Goal: Information Seeking & Learning: Learn about a topic

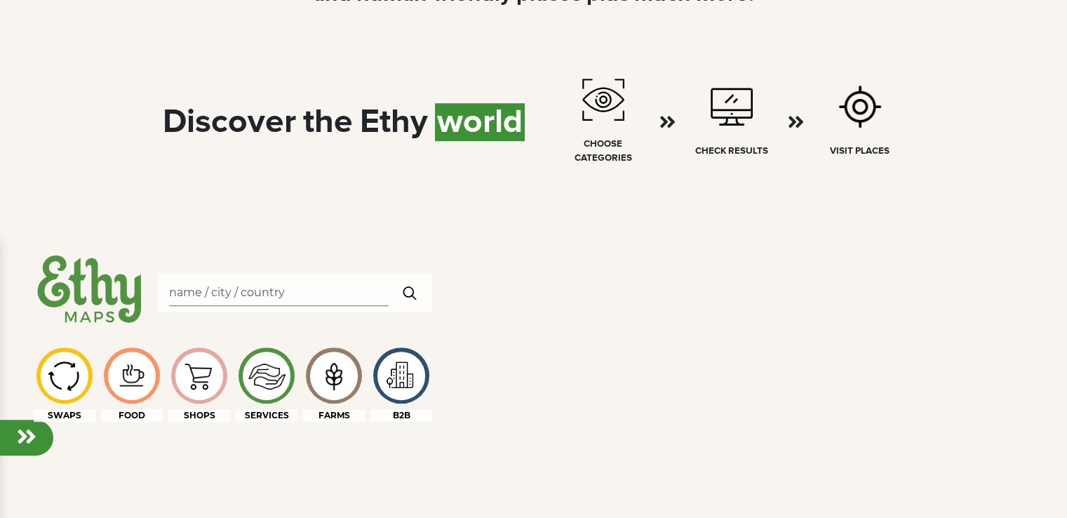
scroll to position [702, 0]
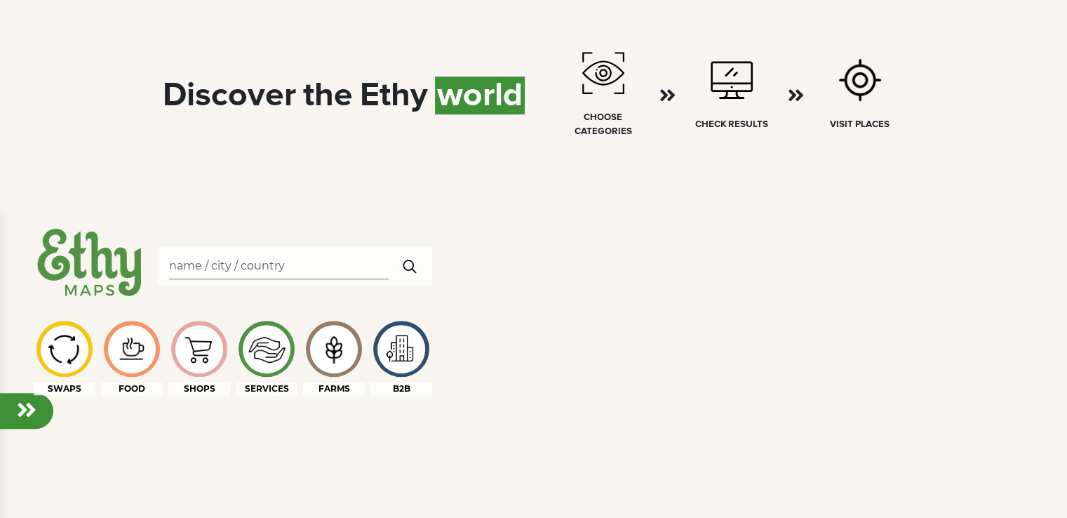
select select
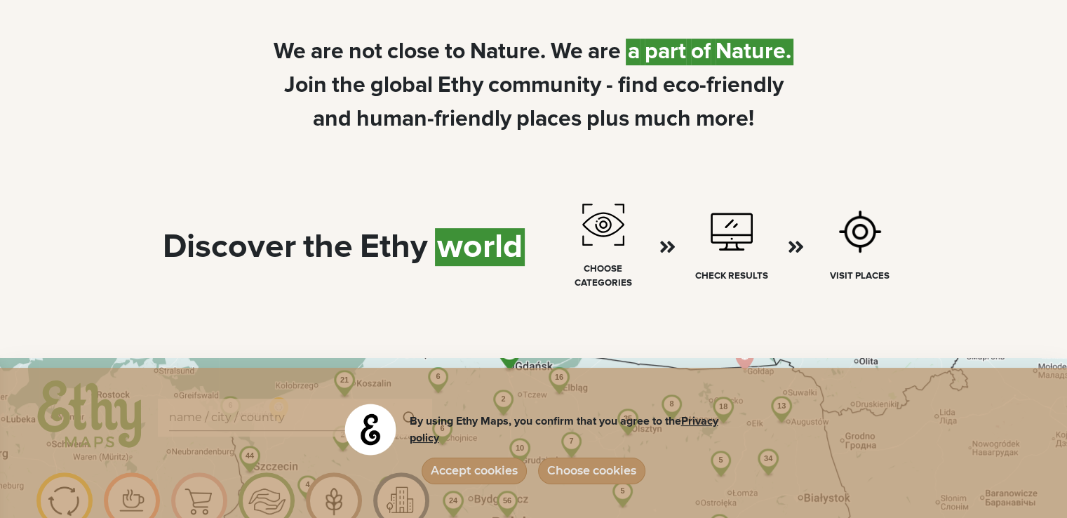
scroll to position [561, 0]
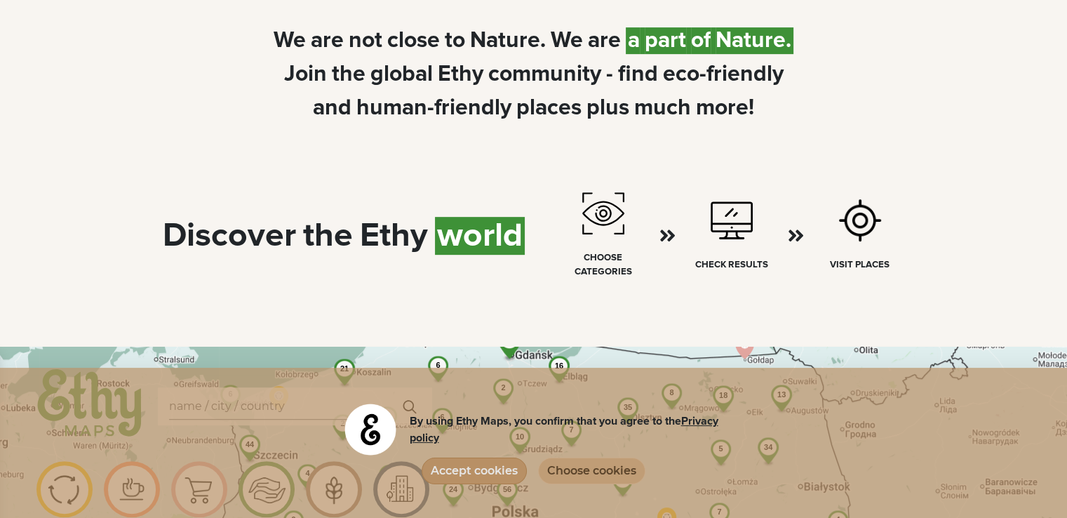
click at [548, 469] on button "Choose cookies" at bounding box center [591, 471] width 107 height 27
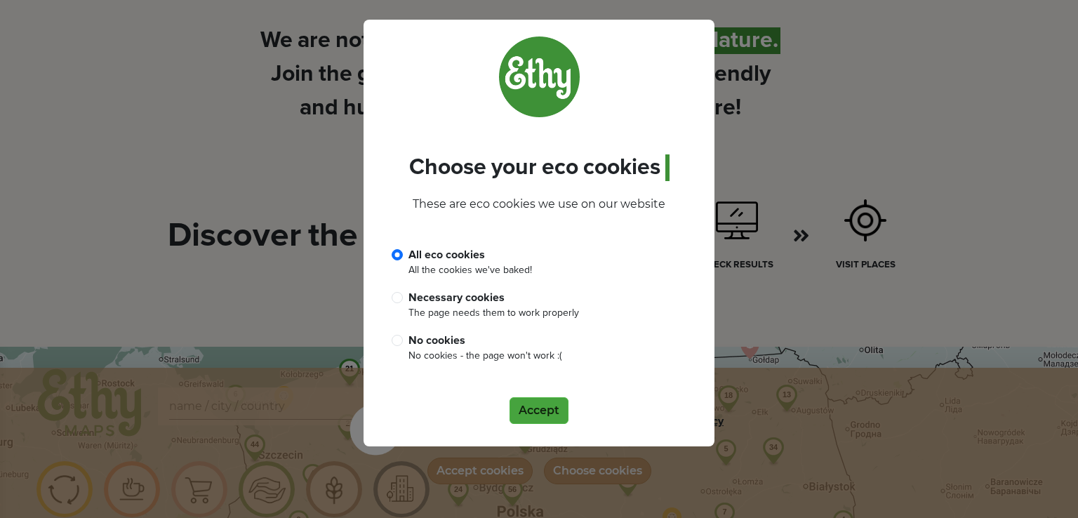
click at [533, 415] on button "Accept" at bounding box center [538, 410] width 59 height 27
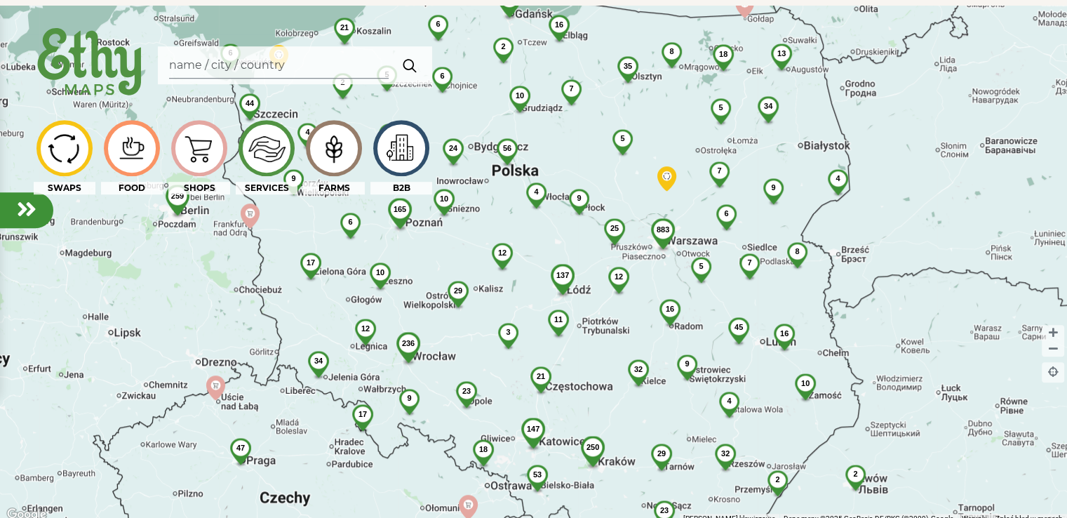
scroll to position [912, 0]
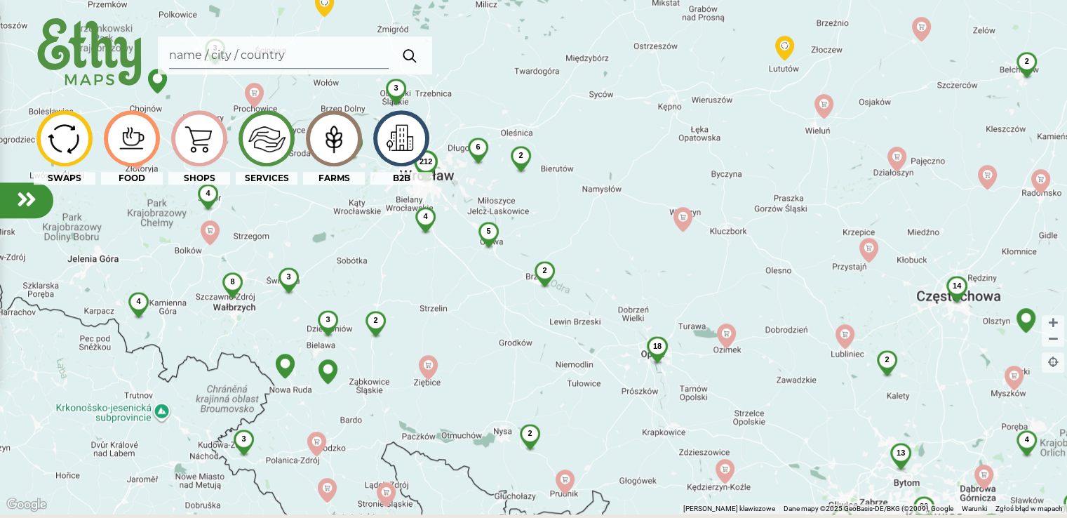
drag, startPoint x: 408, startPoint y: 339, endPoint x: 559, endPoint y: 387, distance: 158.9
click at [559, 387] on div "181 212 14 3 80 2 18 10 25 2 13 5 9 4 8 2 2 6 3 5 2 7 4 4 4 3 4 3 3 3 2 2 3 3" at bounding box center [533, 255] width 1067 height 518
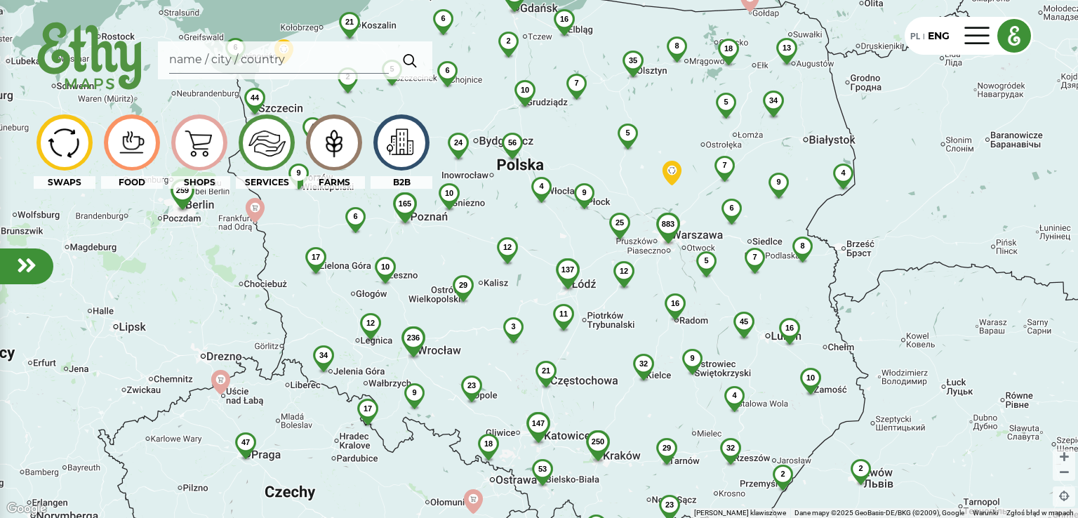
drag, startPoint x: 452, startPoint y: 242, endPoint x: 469, endPoint y: 295, distance: 56.1
click at [436, 358] on div "883 54 206 250 137 236 56 35 6 23 45 3 4 165 32 44 32 10 21 29 2 18 34 12 17 3 …" at bounding box center [539, 259] width 1078 height 518
click at [202, 151] on img at bounding box center [198, 142] width 47 height 45
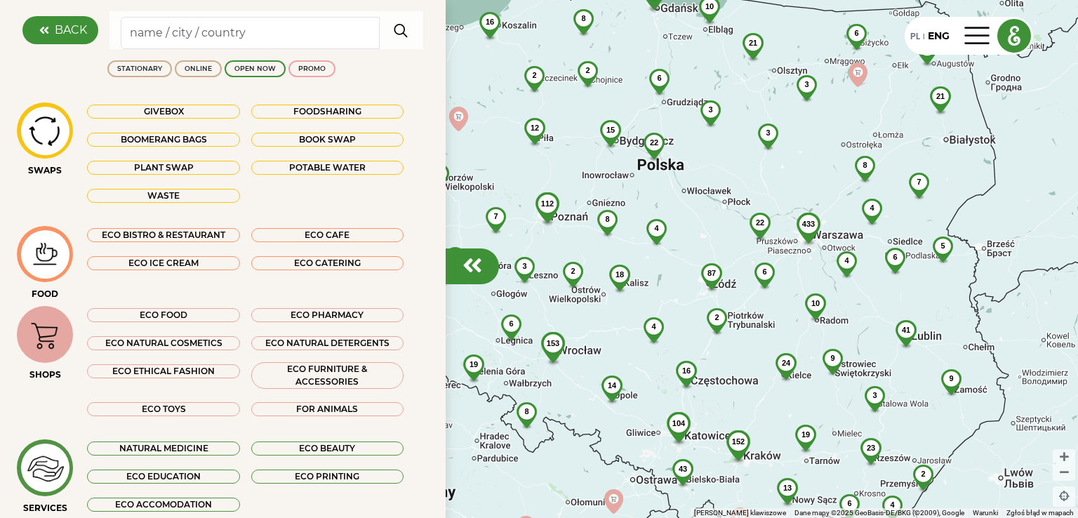
click at [49, 29] on icon at bounding box center [44, 30] width 21 height 11
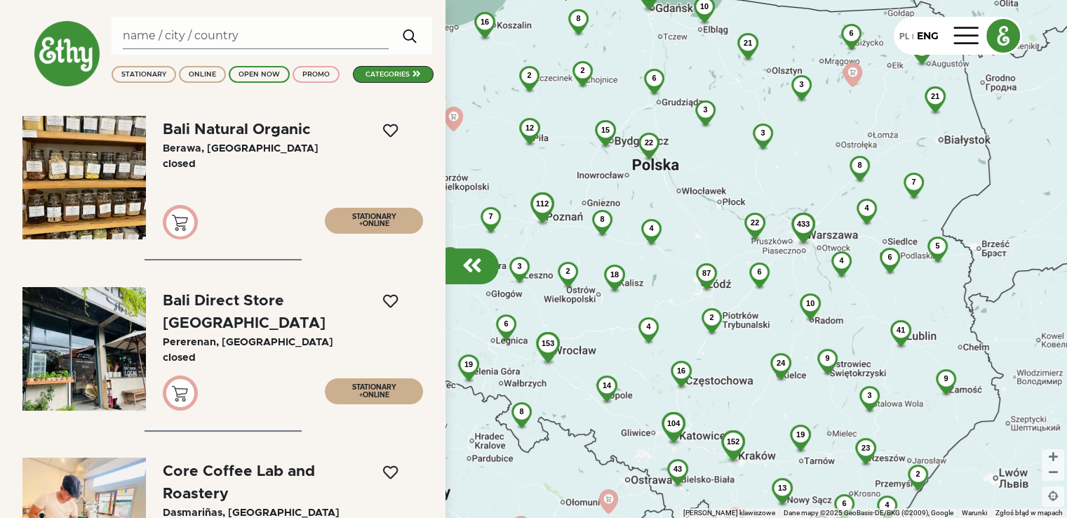
click at [73, 55] on img at bounding box center [67, 53] width 67 height 67
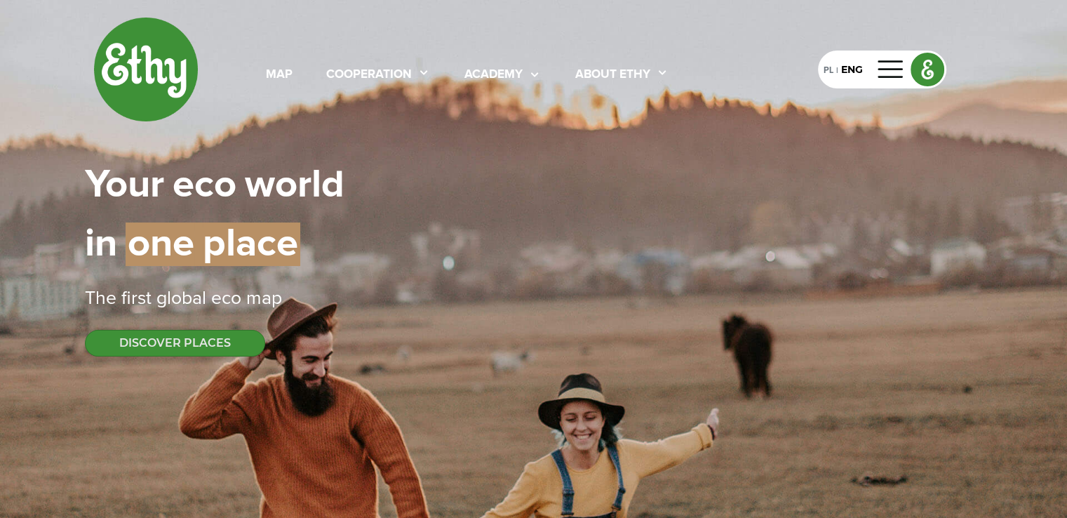
select select
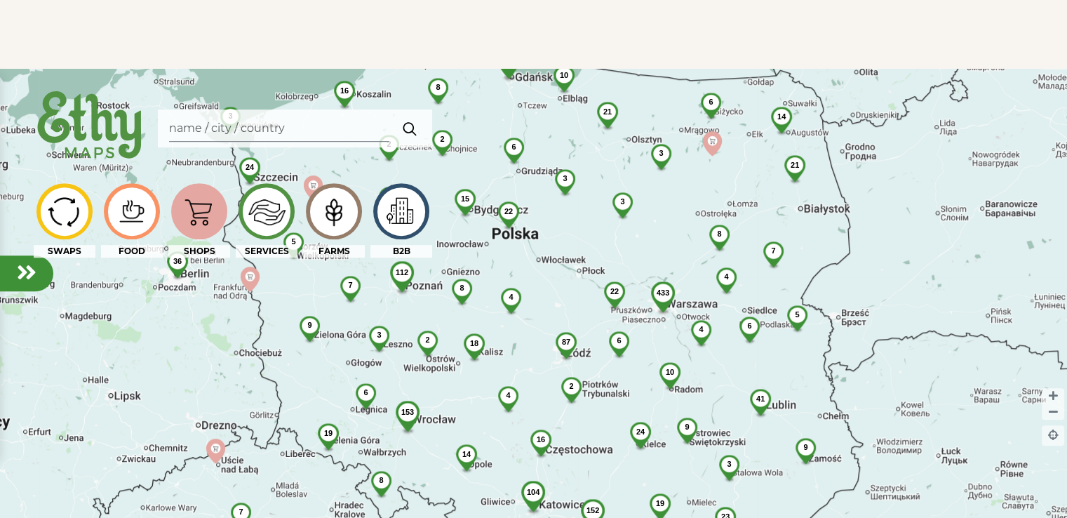
scroll to position [842, 0]
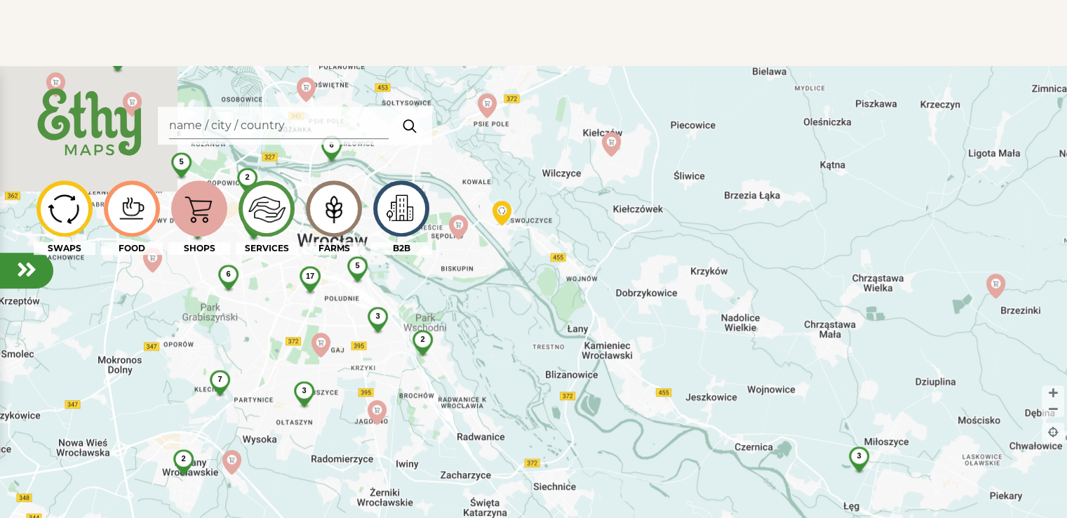
drag, startPoint x: 484, startPoint y: 326, endPoint x: 580, endPoint y: 359, distance: 100.8
click at [580, 359] on div "3 7 3 39 6 5 2 6 17 10 2 5 5 7 3 2 2" at bounding box center [533, 325] width 1067 height 518
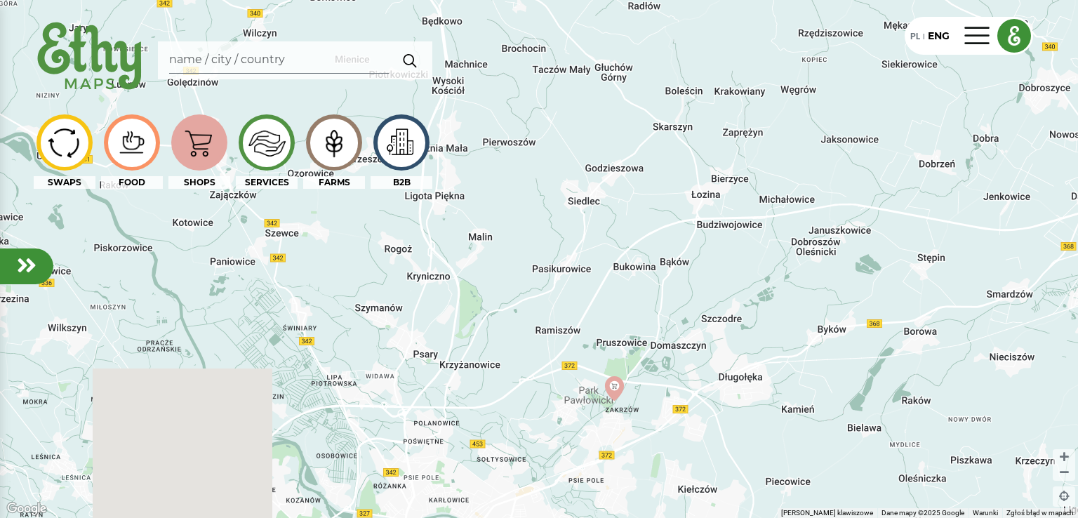
drag, startPoint x: 429, startPoint y: 333, endPoint x: 679, endPoint y: 178, distance: 294.1
click at [679, 178] on div "2" at bounding box center [539, 259] width 1078 height 518
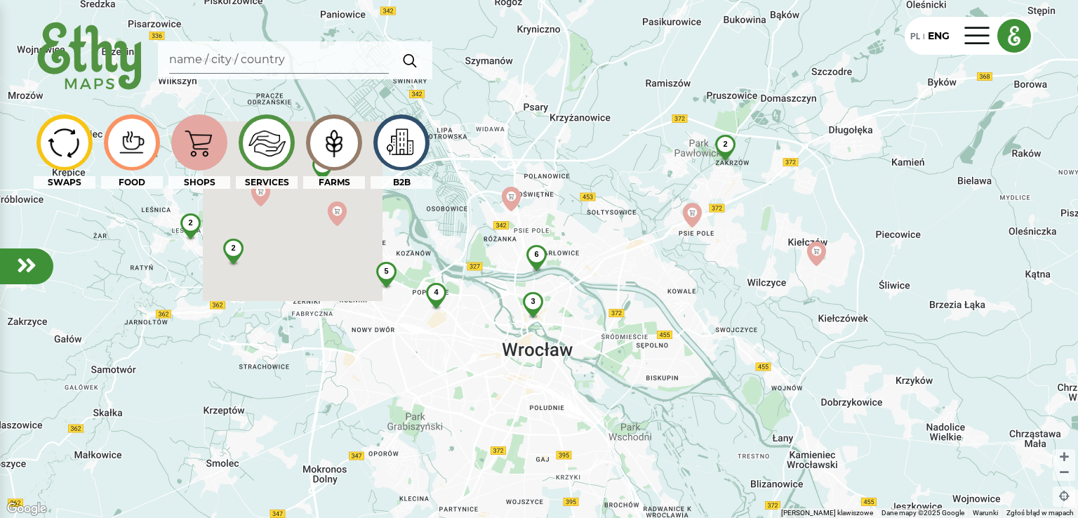
drag, startPoint x: 673, startPoint y: 408, endPoint x: 786, endPoint y: 194, distance: 241.4
click at [786, 194] on div "2 2 2 6 3 4 5 2 2" at bounding box center [539, 259] width 1078 height 518
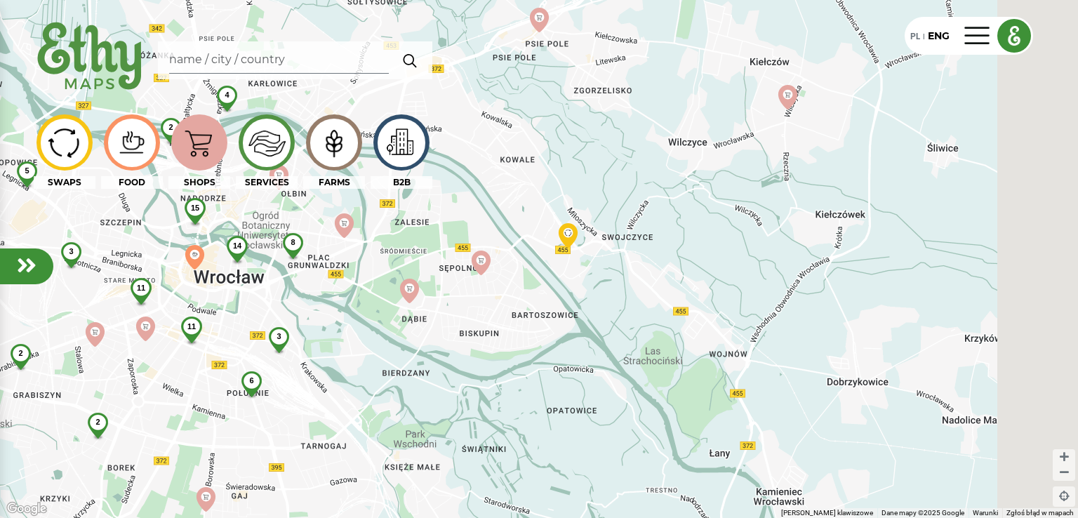
drag, startPoint x: 800, startPoint y: 368, endPoint x: 604, endPoint y: 262, distance: 223.2
click at [613, 265] on div "14 11 6 2 15 3 2 4 2 11 2 8 2 5 4 3 3 2" at bounding box center [539, 259] width 1078 height 518
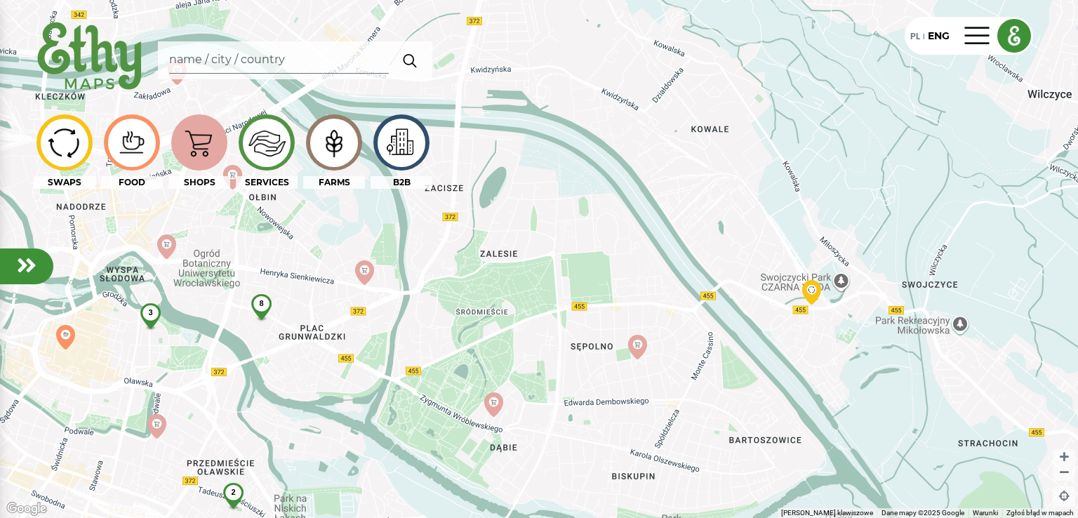
drag, startPoint x: 362, startPoint y: 340, endPoint x: 554, endPoint y: 342, distance: 192.3
click at [554, 342] on div "3 2 8" at bounding box center [539, 259] width 1078 height 518
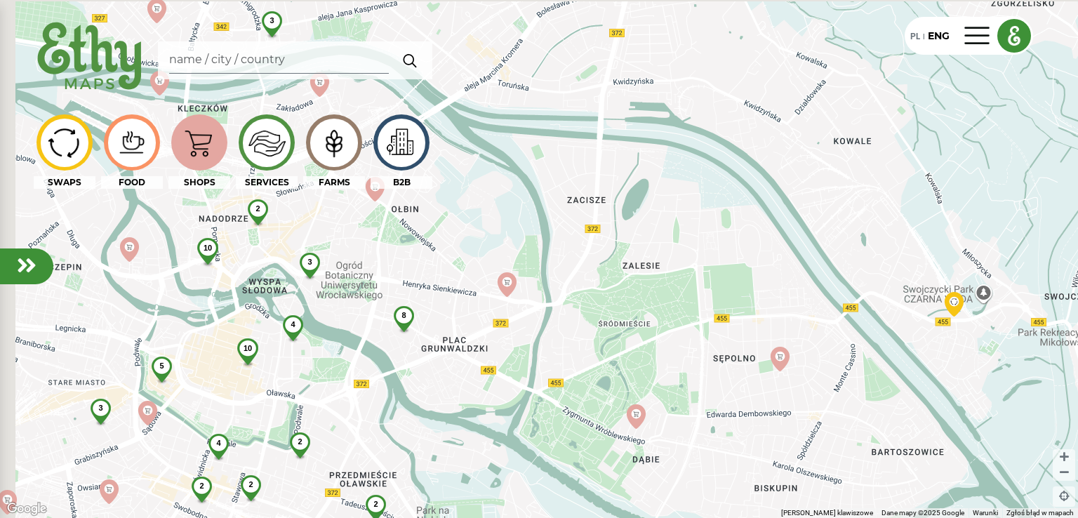
drag, startPoint x: 526, startPoint y: 320, endPoint x: 734, endPoint y: 336, distance: 208.3
click at [734, 336] on div "4 2 3 8 2 2 10 3 3 2 4 10 5 2" at bounding box center [539, 259] width 1078 height 518
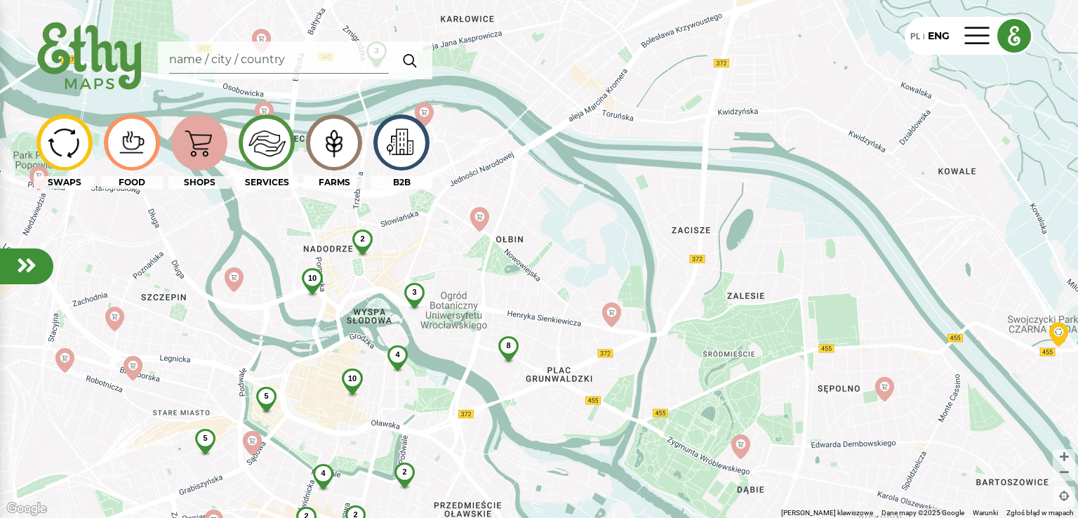
drag, startPoint x: 504, startPoint y: 208, endPoint x: 530, endPoint y: 241, distance: 42.0
click at [530, 241] on div "4 2 3 8 2 2 10 3 5 2 4 10 5 2 3" at bounding box center [539, 259] width 1078 height 518
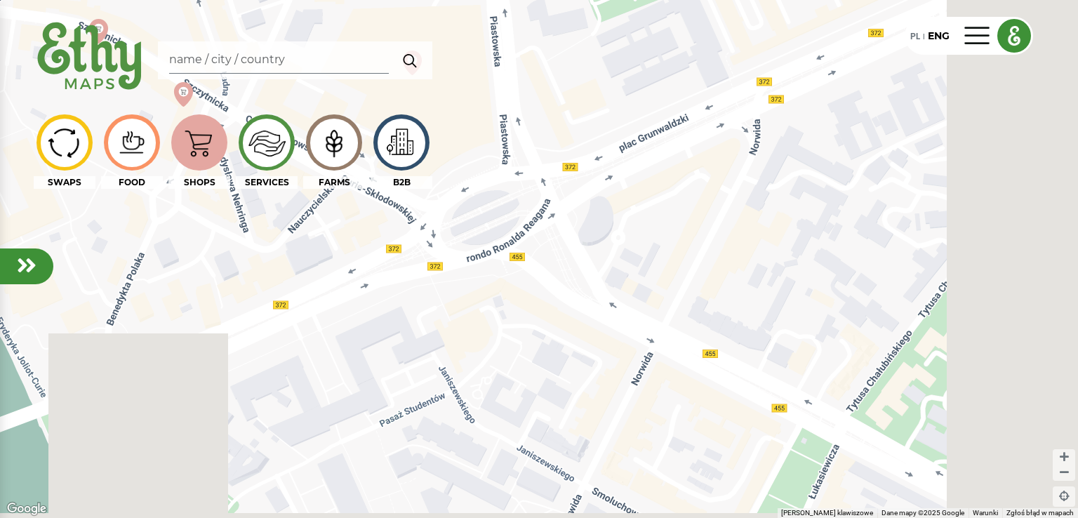
drag, startPoint x: 866, startPoint y: 349, endPoint x: 561, endPoint y: 117, distance: 382.6
click at [563, 116] on div at bounding box center [539, 259] width 1078 height 518
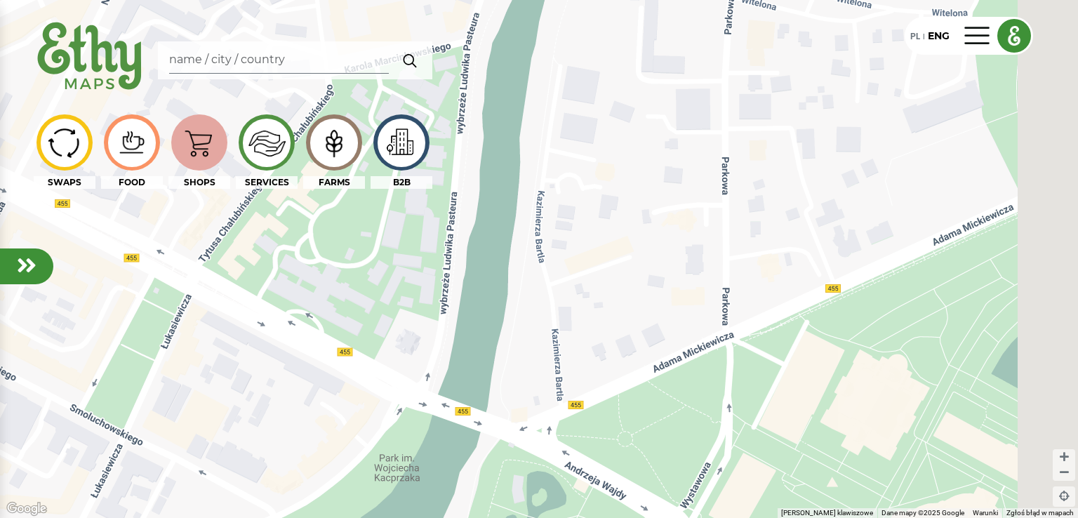
drag, startPoint x: 836, startPoint y: 347, endPoint x: 188, endPoint y: 201, distance: 664.0
click at [188, 201] on div "SWAPS FOOD SHOPS SERVICES FARMS B2B ← [GEOGRAPHIC_DATA] w lewo → [GEOGRAPHIC_DA…" at bounding box center [539, 259] width 1078 height 518
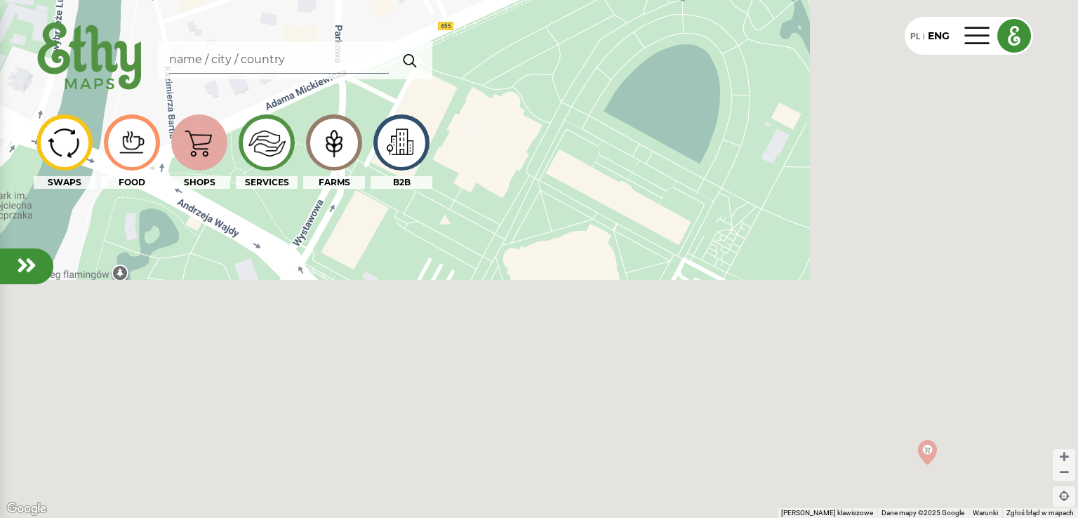
drag, startPoint x: 829, startPoint y: 371, endPoint x: 411, endPoint y: 106, distance: 495.3
click at [414, 105] on div "SWAPS FOOD SHOPS SERVICES FARMS B2B ← [GEOGRAPHIC_DATA] w lewo → [GEOGRAPHIC_DA…" at bounding box center [539, 259] width 1078 height 518
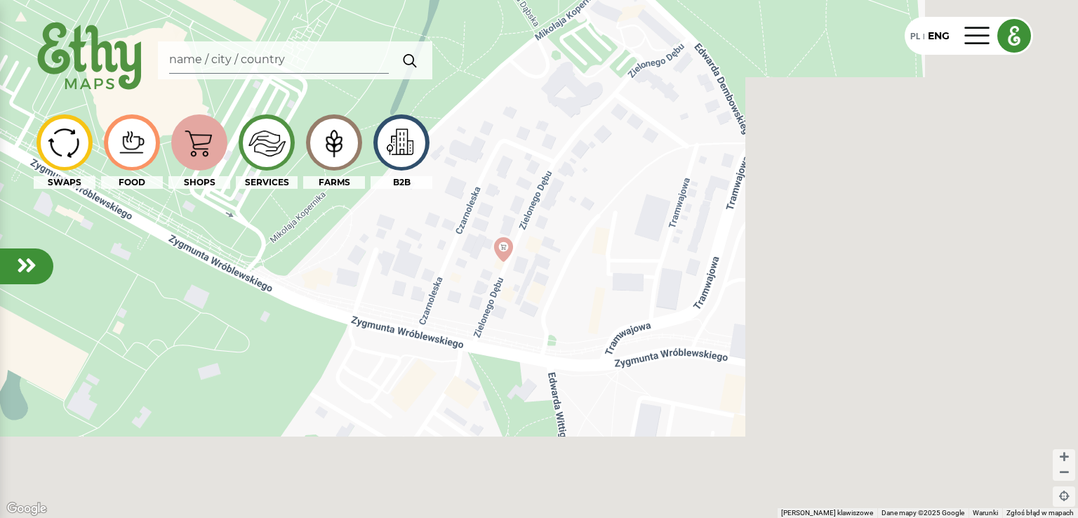
drag, startPoint x: 820, startPoint y: 312, endPoint x: 502, endPoint y: 172, distance: 347.9
click at [519, 156] on div at bounding box center [539, 259] width 1078 height 518
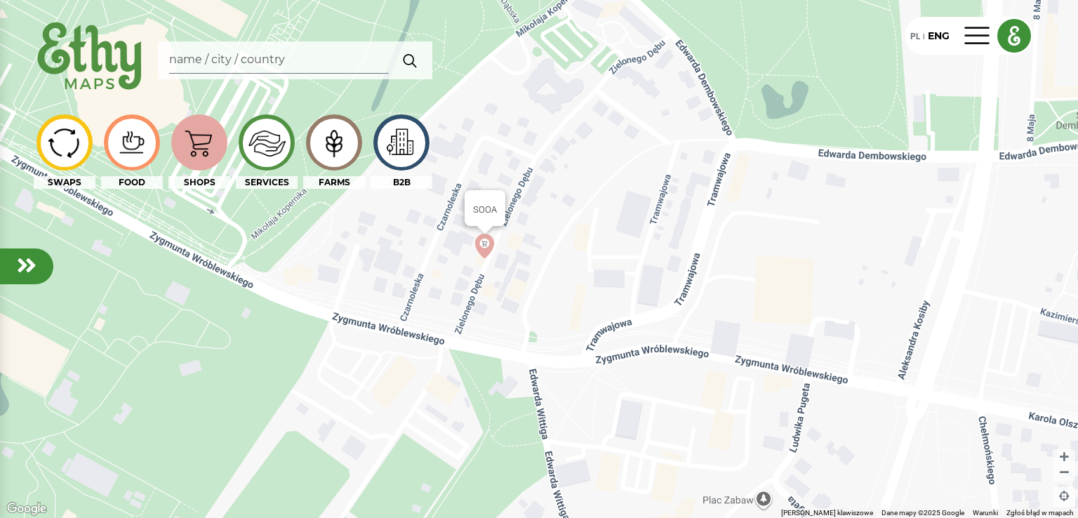
click at [486, 244] on img at bounding box center [484, 246] width 25 height 25
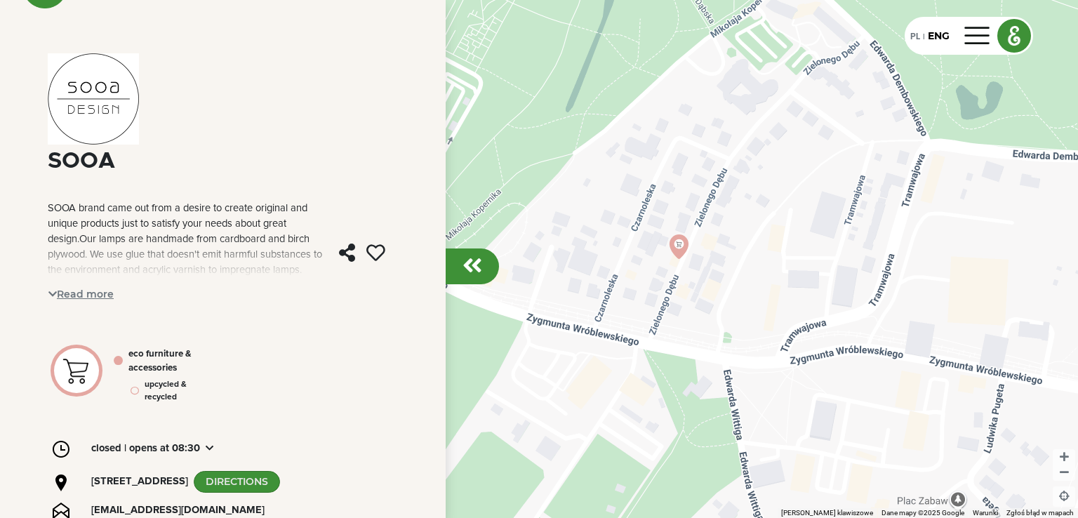
scroll to position [70, 0]
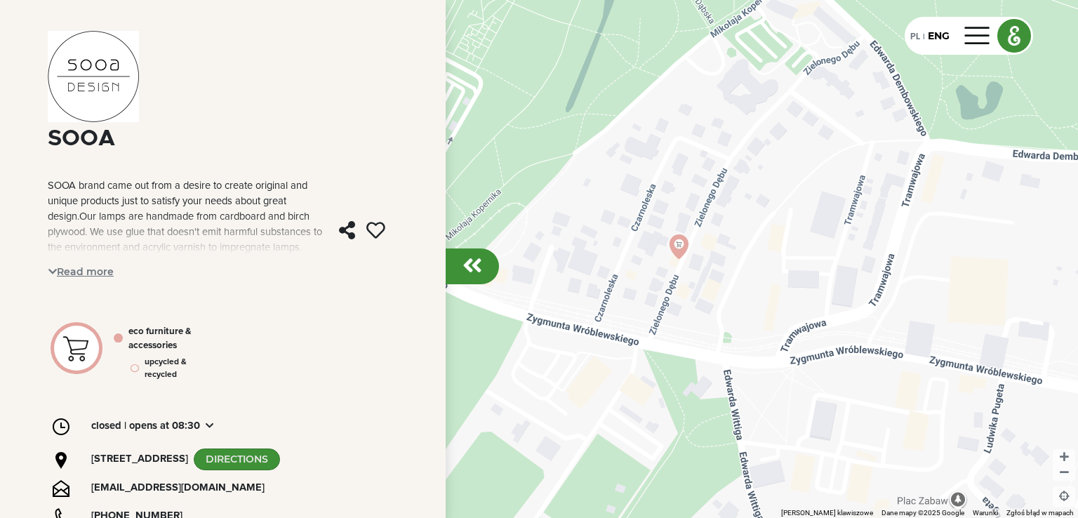
click at [90, 267] on span "Read more" at bounding box center [81, 272] width 67 height 22
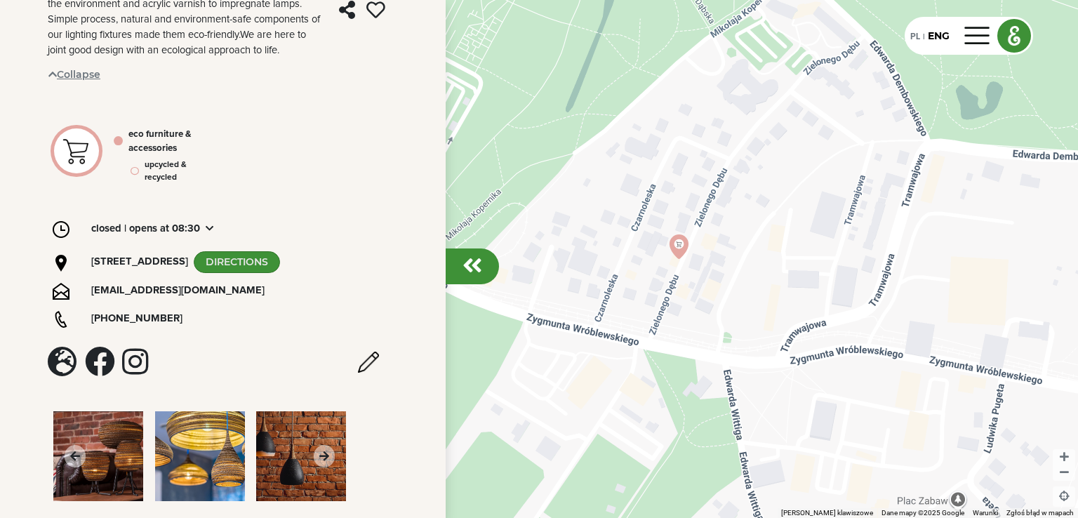
scroll to position [348, 0]
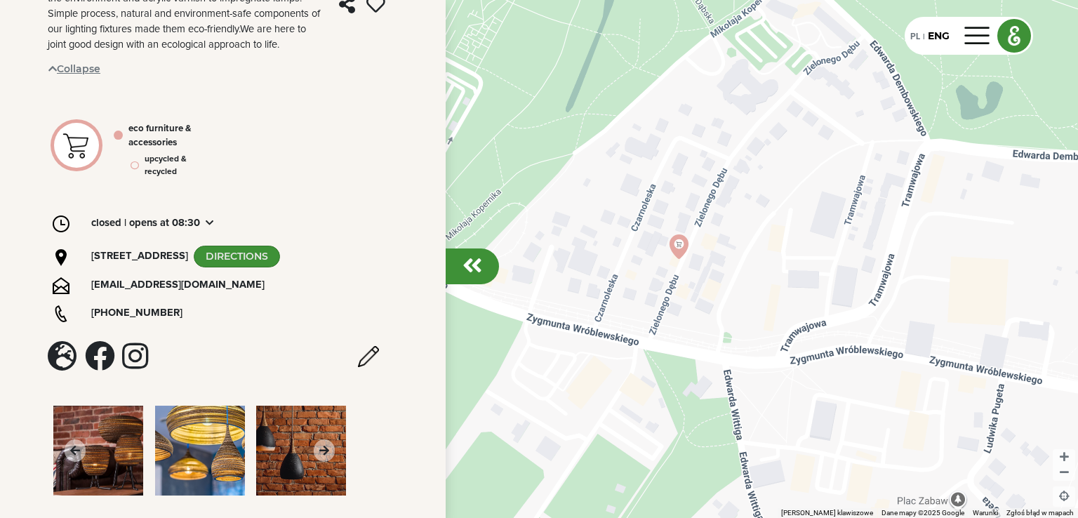
click at [117, 427] on img at bounding box center [98, 451] width 90 height 90
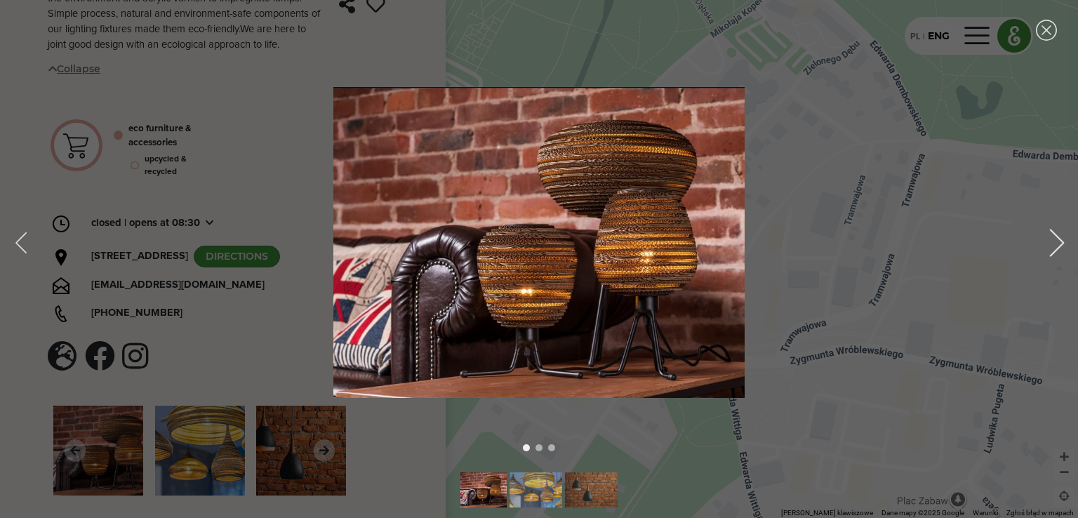
click at [1056, 238] on div "Next image" at bounding box center [1057, 243] width 28 height 28
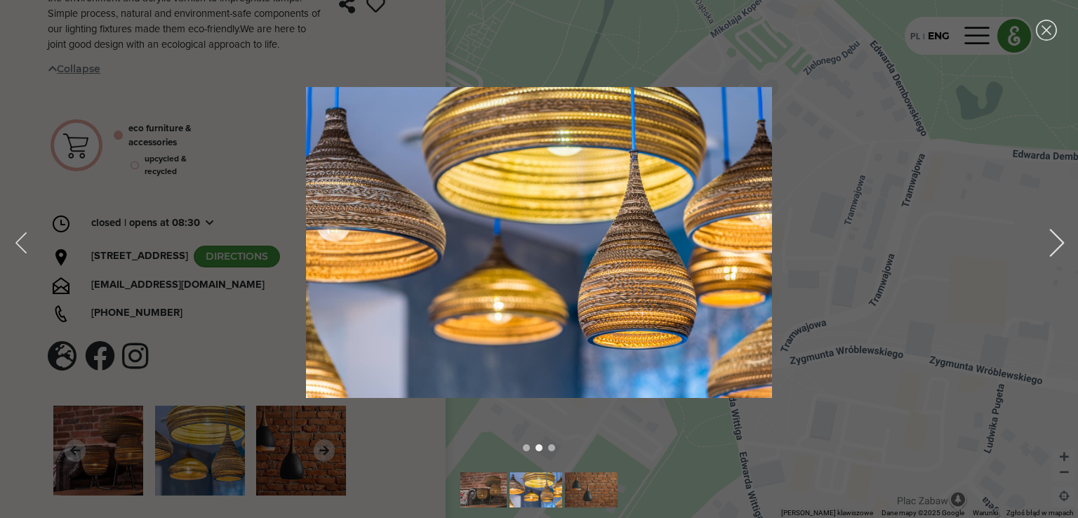
click at [1056, 238] on div "Next image" at bounding box center [1057, 243] width 28 height 28
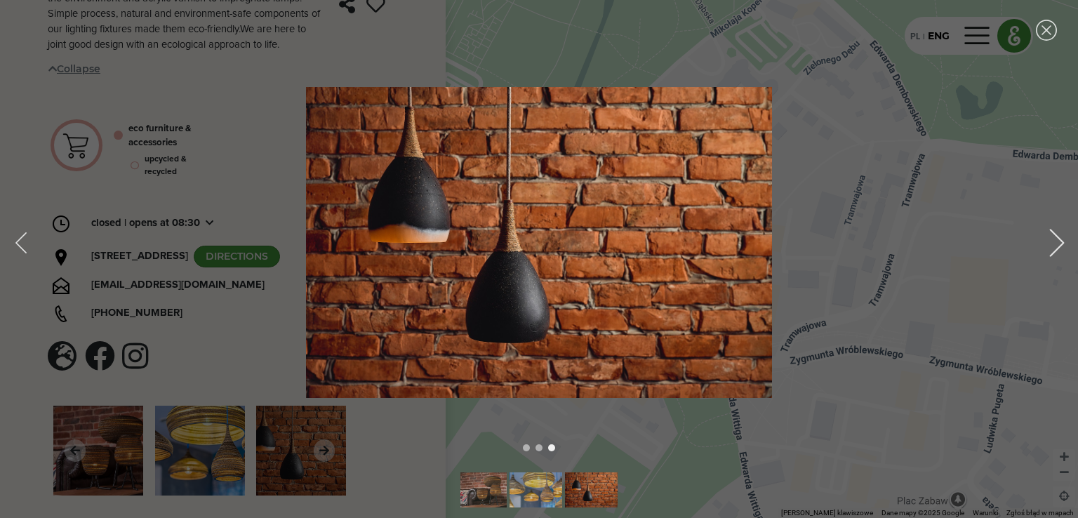
click at [1056, 238] on div "Next image" at bounding box center [1057, 243] width 28 height 28
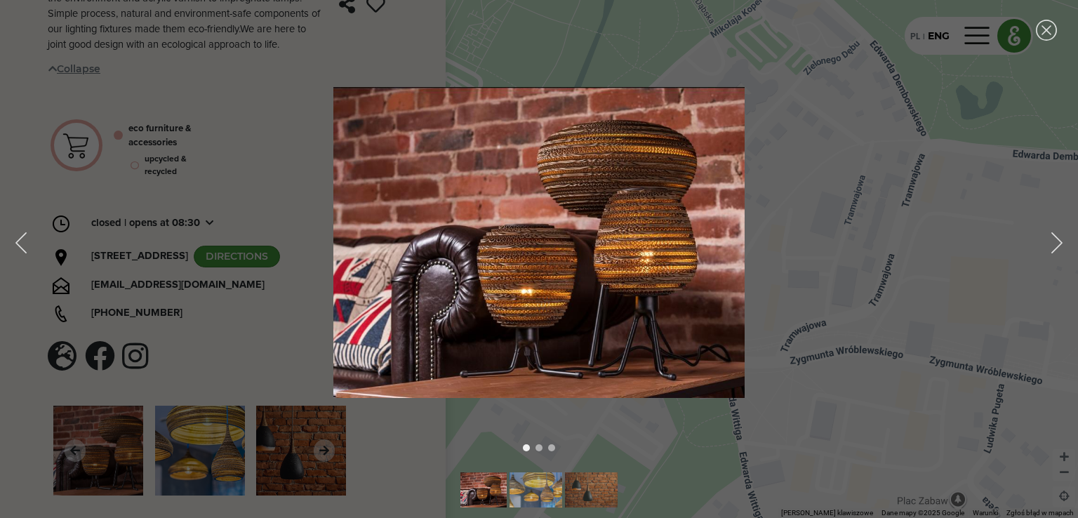
click at [813, 246] on main "Current image and navigation" at bounding box center [539, 242] width 1078 height 311
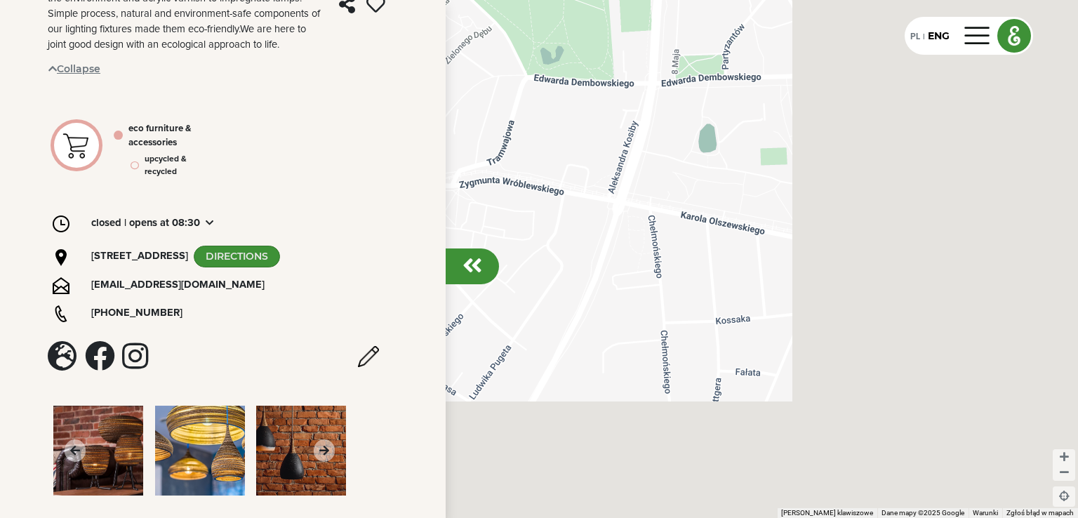
drag, startPoint x: 930, startPoint y: 390, endPoint x: 542, endPoint y: 267, distance: 407.0
click at [542, 267] on div at bounding box center [539, 259] width 1078 height 518
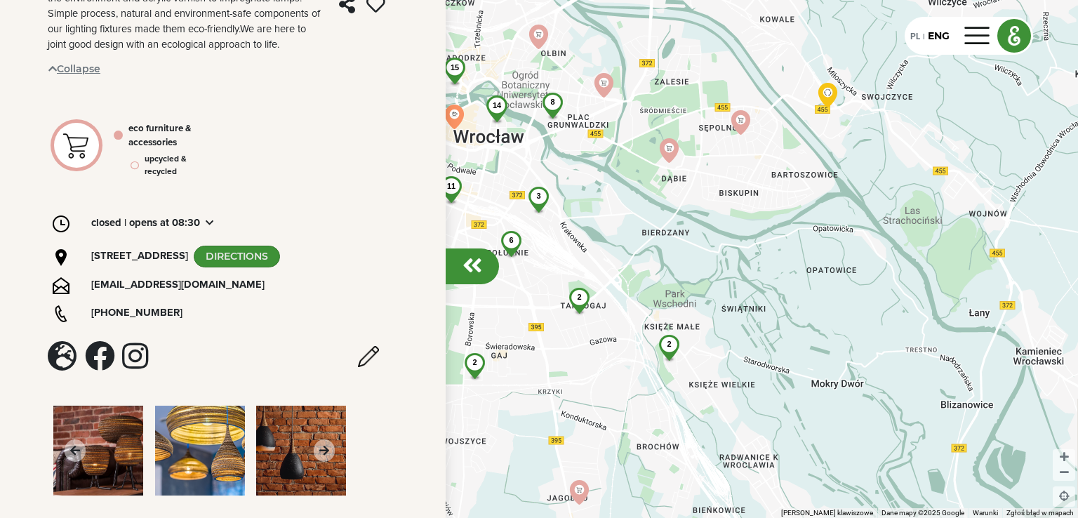
drag, startPoint x: 918, startPoint y: 298, endPoint x: 873, endPoint y: 189, distance: 118.3
click at [873, 189] on div "3 2 14 11 6 3 2 15 3 2 4 11 2 8 2 5 4 3 3 2 2" at bounding box center [539, 259] width 1078 height 518
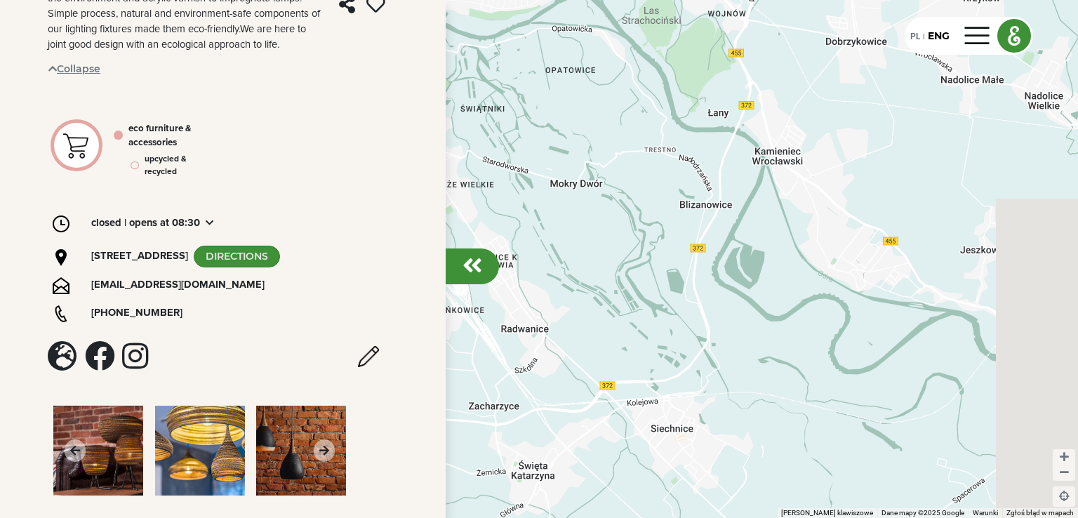
drag, startPoint x: 839, startPoint y: 411, endPoint x: 526, endPoint y: 217, distance: 367.8
click at [527, 217] on div "4 2 14 11 6 3 2 15 3 2 4 11 2 8 2 5 4 3 3 2 2" at bounding box center [539, 259] width 1078 height 518
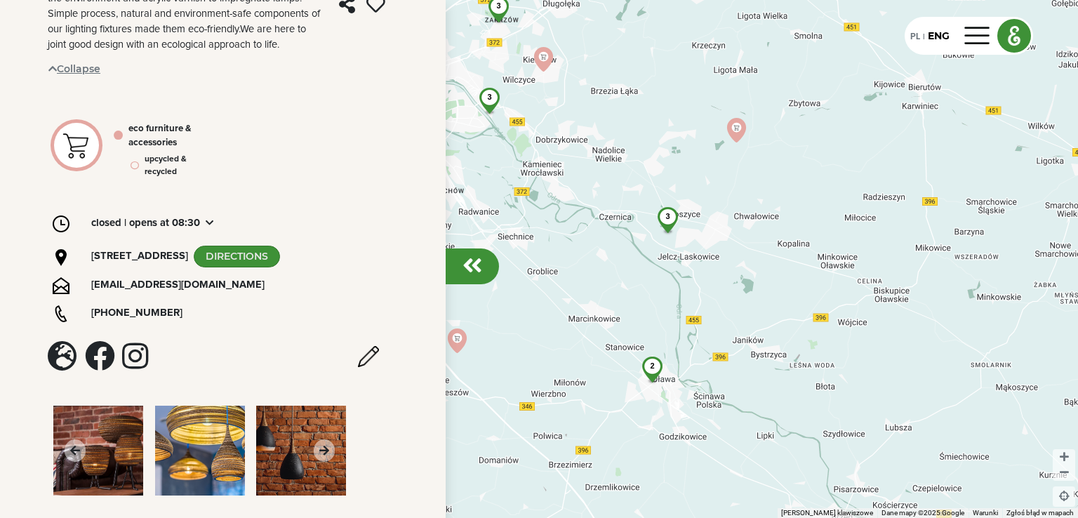
drag, startPoint x: 952, startPoint y: 302, endPoint x: 706, endPoint y: 220, distance: 259.2
click at [706, 220] on div "9 71 2 11 4 3 3 2 5 14 3 4 3 7" at bounding box center [539, 259] width 1078 height 518
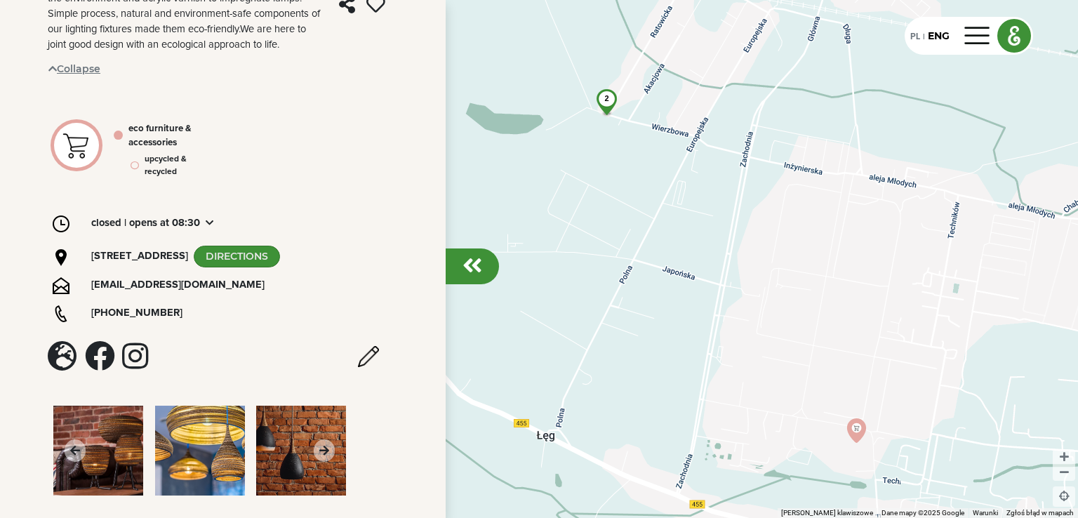
drag, startPoint x: 668, startPoint y: 225, endPoint x: 822, endPoint y: 326, distance: 184.5
click at [822, 328] on div "2" at bounding box center [539, 259] width 1078 height 518
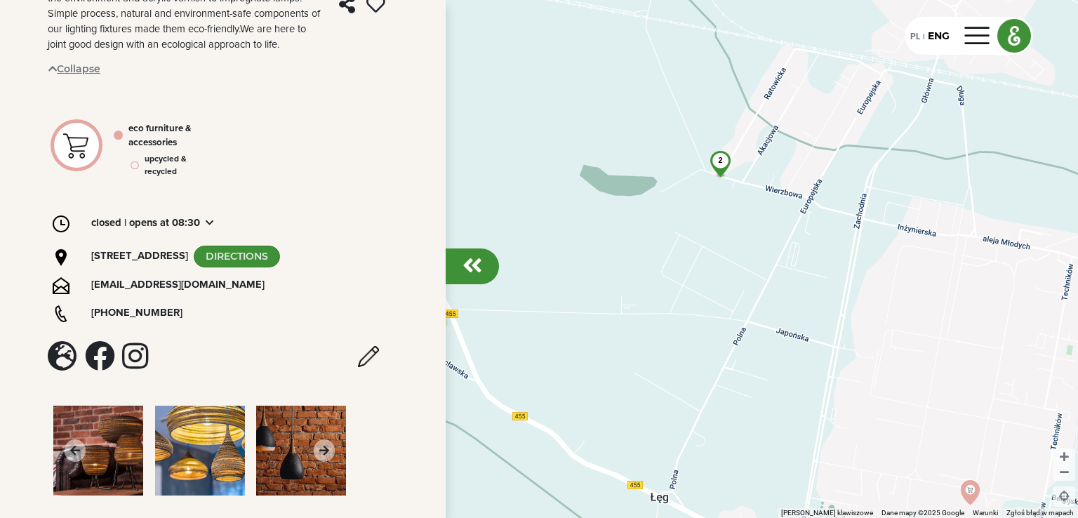
click at [722, 163] on div "2" at bounding box center [720, 160] width 37 height 19
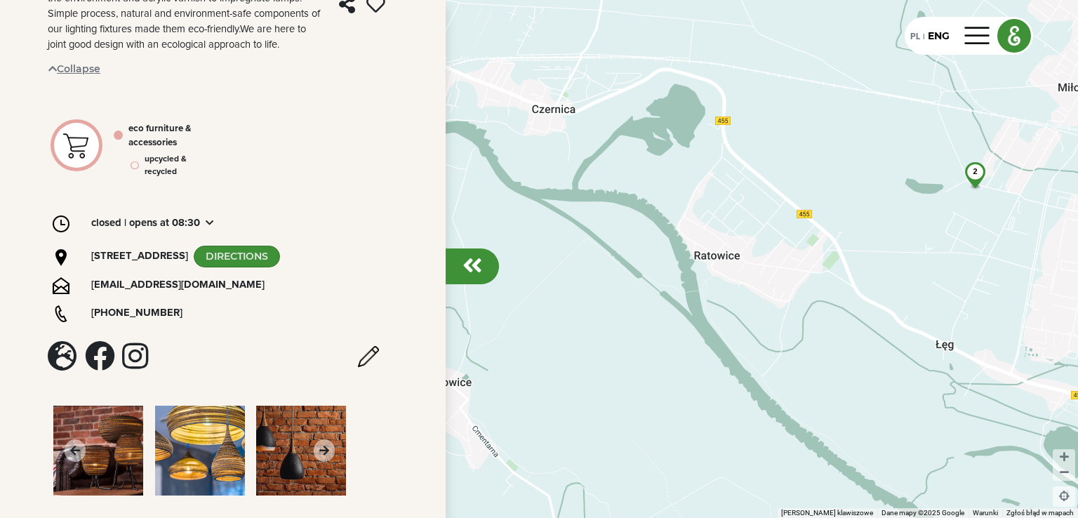
drag, startPoint x: 775, startPoint y: 305, endPoint x: 1077, endPoint y: 251, distance: 307.3
click at [1077, 251] on div "2" at bounding box center [539, 259] width 1078 height 518
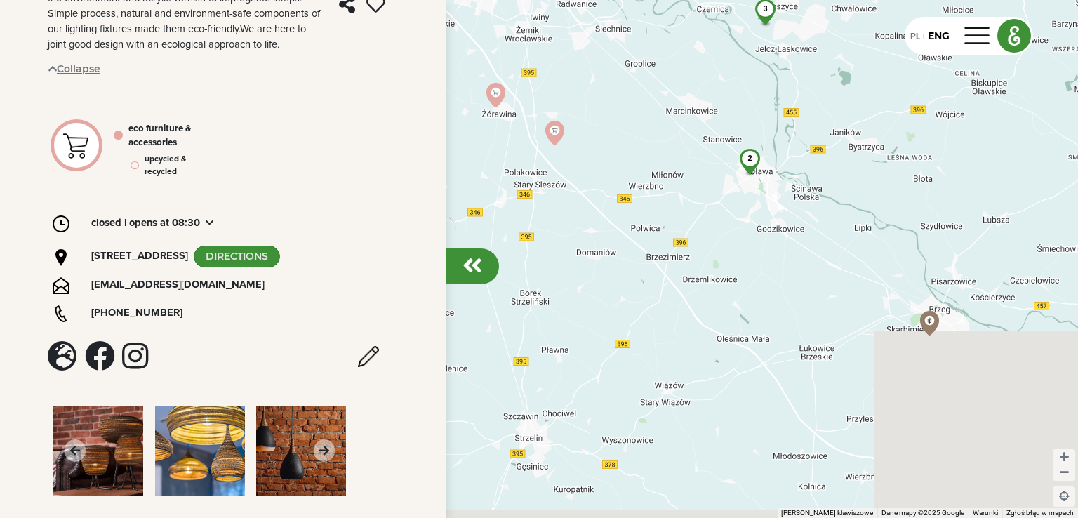
drag, startPoint x: 893, startPoint y: 277, endPoint x: 807, endPoint y: 147, distance: 156.1
click at [807, 147] on div "9 71 2 11 4 3 3 2 5 3 14 3 4 3 7" at bounding box center [539, 259] width 1078 height 518
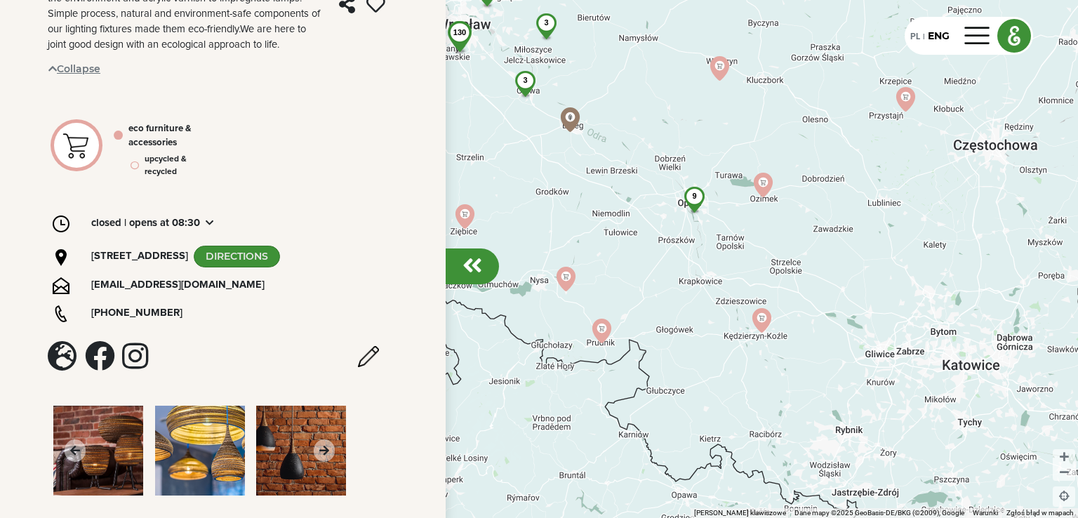
drag, startPoint x: 757, startPoint y: 392, endPoint x: 483, endPoint y: 199, distance: 335.3
click at [483, 199] on div "130 9 3 6 2 3 11 5 2 10 2 2 3 2 3 3 3" at bounding box center [539, 259] width 1078 height 518
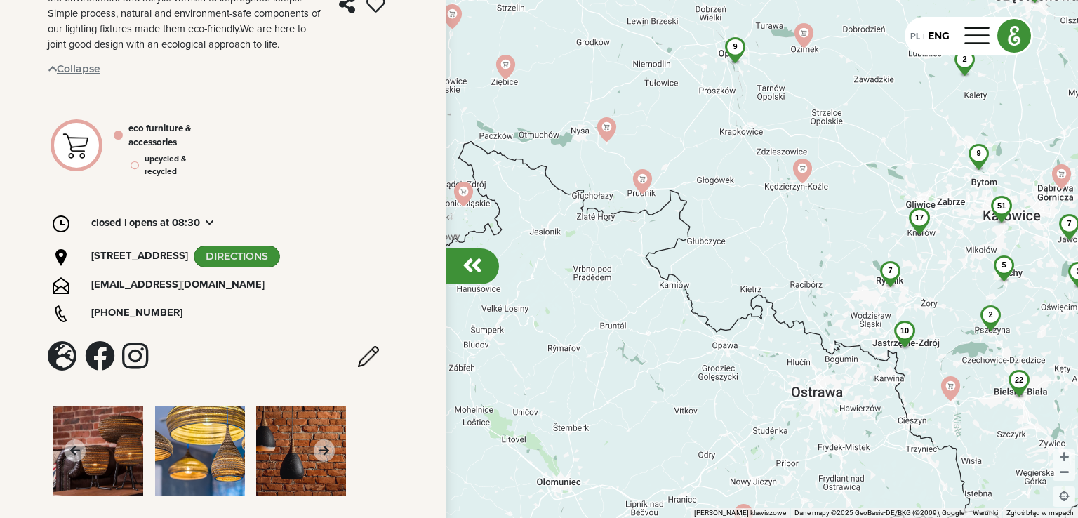
drag, startPoint x: 804, startPoint y: 301, endPoint x: 844, endPoint y: 150, distance: 156.1
click at [844, 150] on div "130 9 3 6 2 3 11 5 2 10 2 2 3 2 3 3 3 9 51 10 7 17 22 2 9 5 3 2 3 2 7" at bounding box center [539, 259] width 1078 height 518
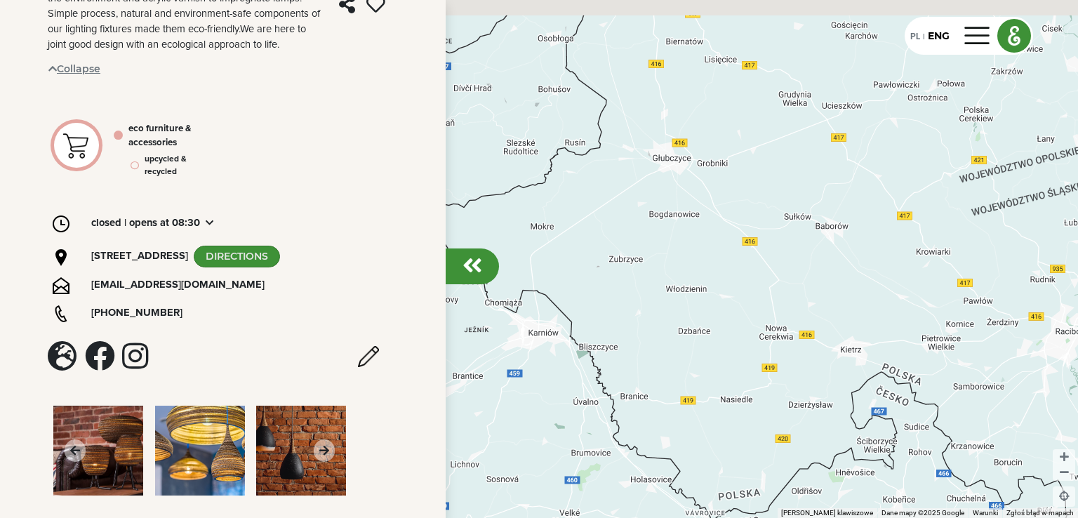
drag, startPoint x: 772, startPoint y: 236, endPoint x: 999, endPoint y: 298, distance: 235.4
click at [999, 298] on div "2" at bounding box center [539, 259] width 1078 height 518
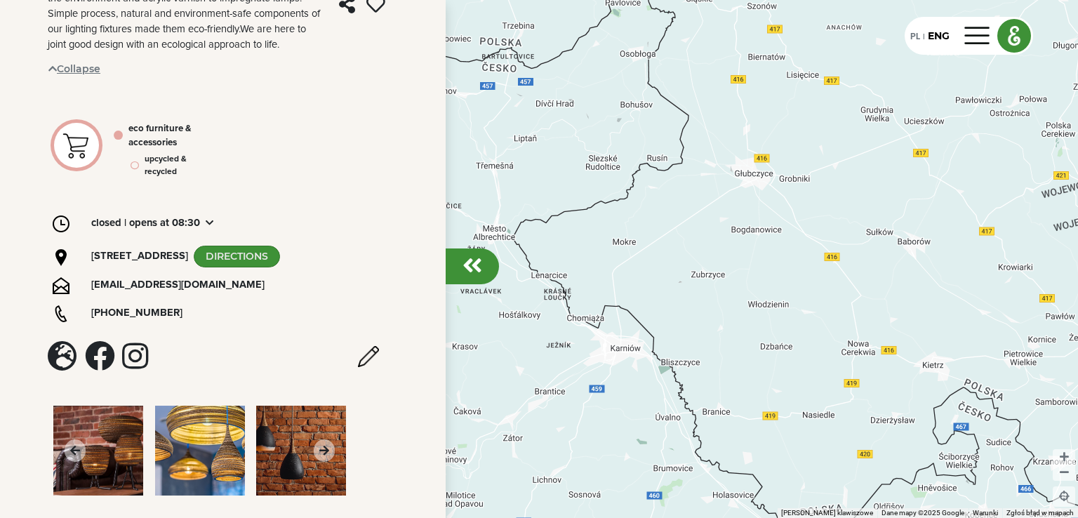
drag, startPoint x: 712, startPoint y: 241, endPoint x: 820, endPoint y: 260, distance: 108.9
click at [820, 260] on div "2" at bounding box center [539, 259] width 1078 height 518
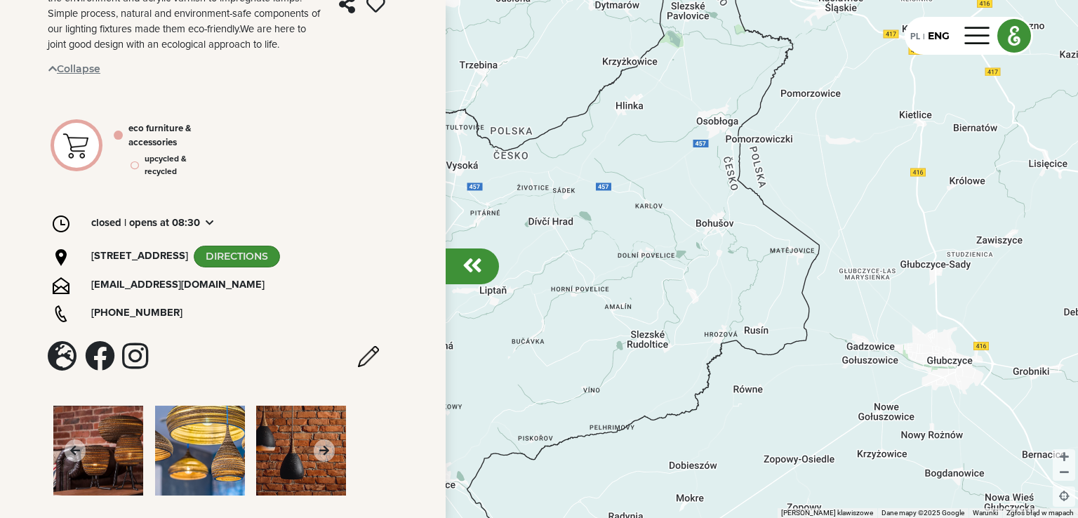
drag, startPoint x: 674, startPoint y: 205, endPoint x: 804, endPoint y: 459, distance: 285.6
click at [809, 469] on div at bounding box center [539, 259] width 1078 height 518
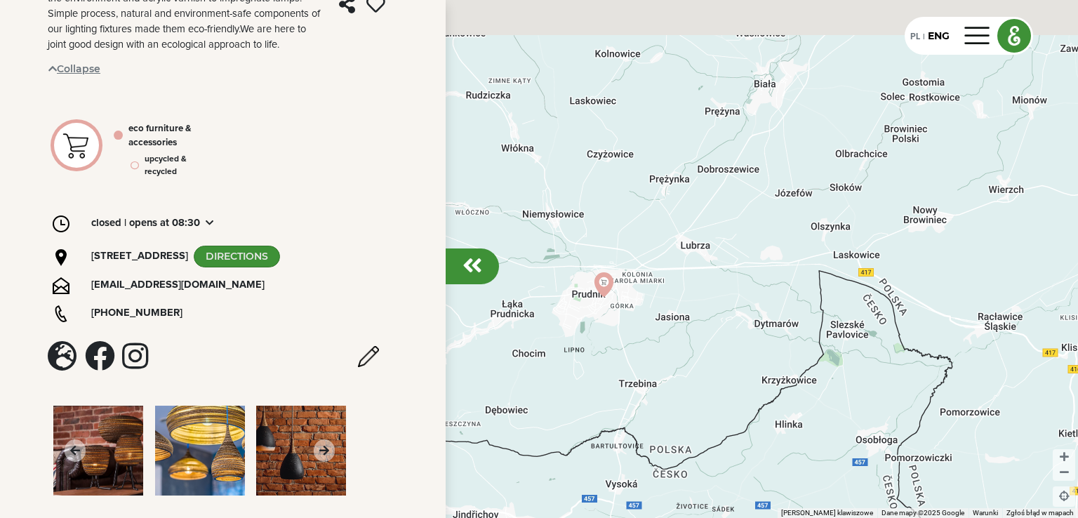
drag, startPoint x: 818, startPoint y: 140, endPoint x: 980, endPoint y: 445, distance: 345.3
click at [978, 455] on div at bounding box center [539, 259] width 1078 height 518
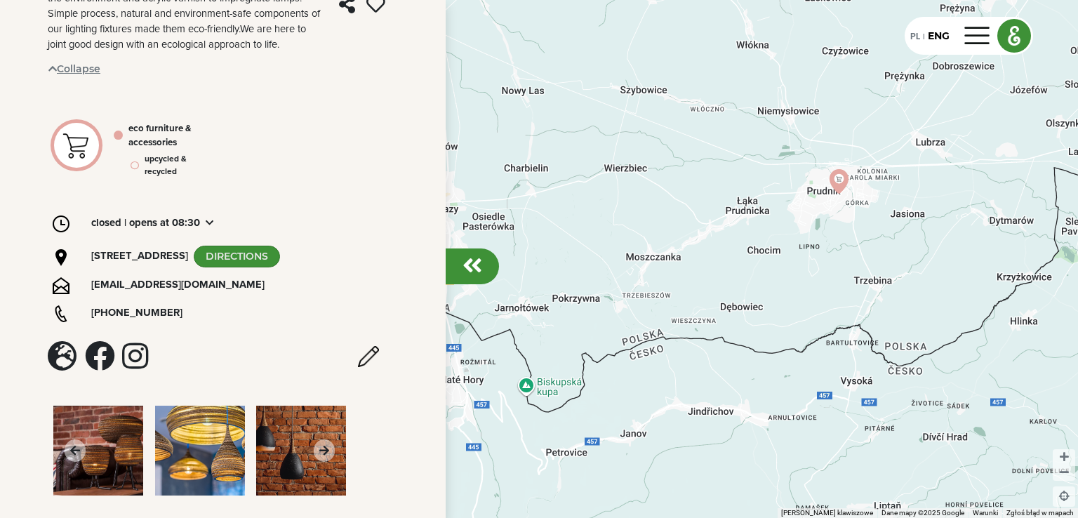
drag, startPoint x: 860, startPoint y: 334, endPoint x: 978, endPoint y: 290, distance: 125.9
click at [978, 290] on div at bounding box center [539, 259] width 1078 height 518
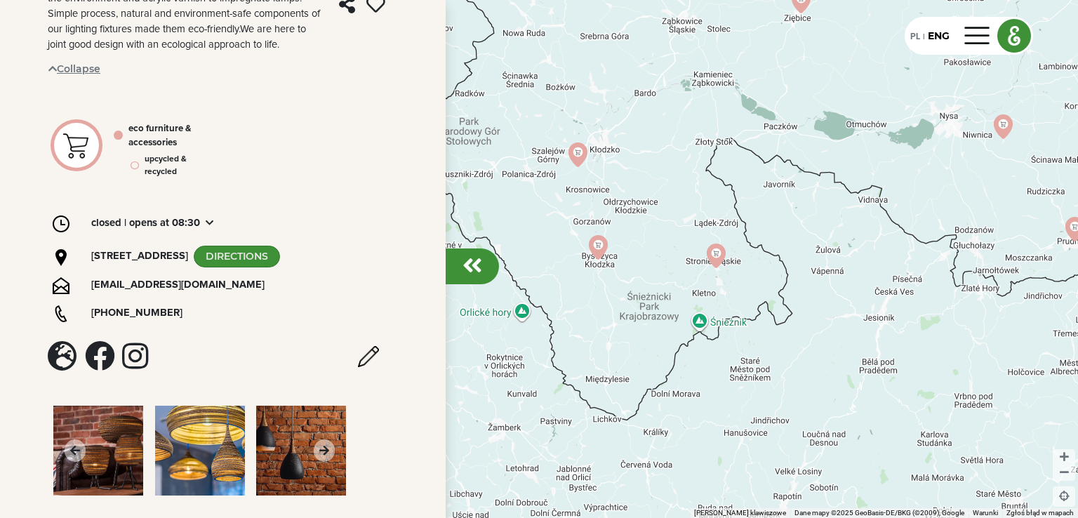
drag, startPoint x: 629, startPoint y: 255, endPoint x: 993, endPoint y: 244, distance: 364.4
click at [993, 244] on div "9" at bounding box center [539, 259] width 1078 height 518
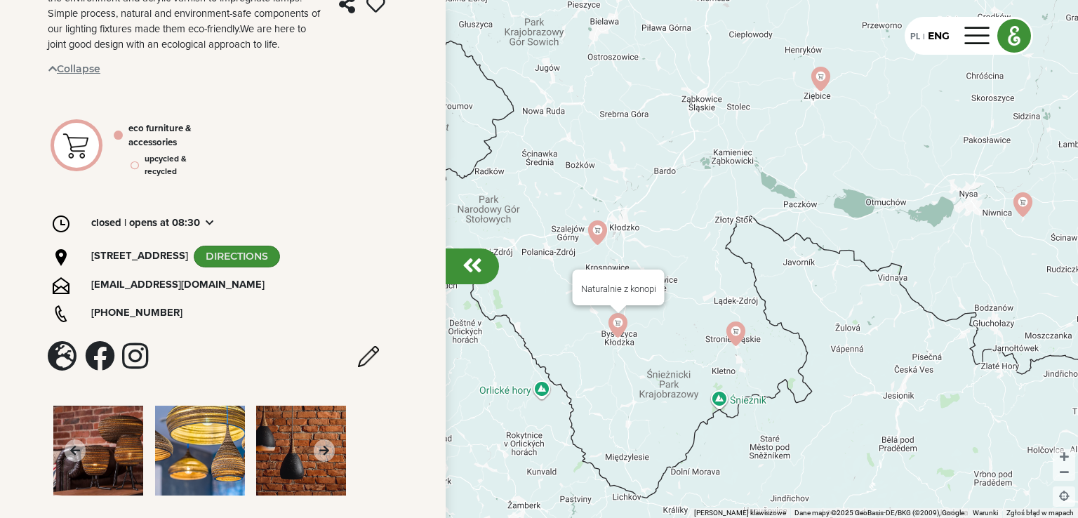
drag, startPoint x: 592, startPoint y: 243, endPoint x: 612, endPoint y: 322, distance: 81.7
click at [615, 322] on img at bounding box center [618, 325] width 25 height 25
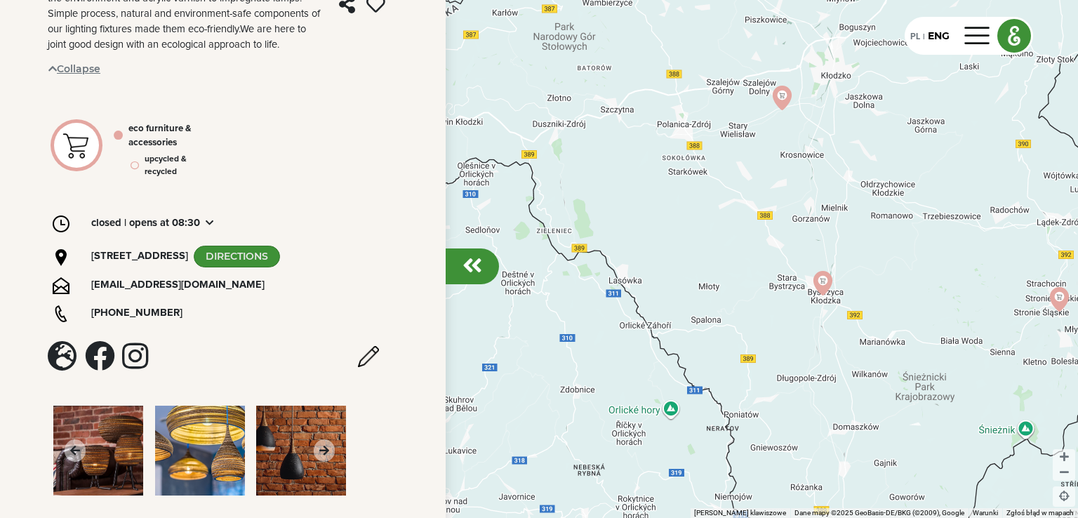
drag, startPoint x: 644, startPoint y: 380, endPoint x: 989, endPoint y: 380, distance: 345.3
click at [989, 380] on div at bounding box center [539, 259] width 1078 height 518
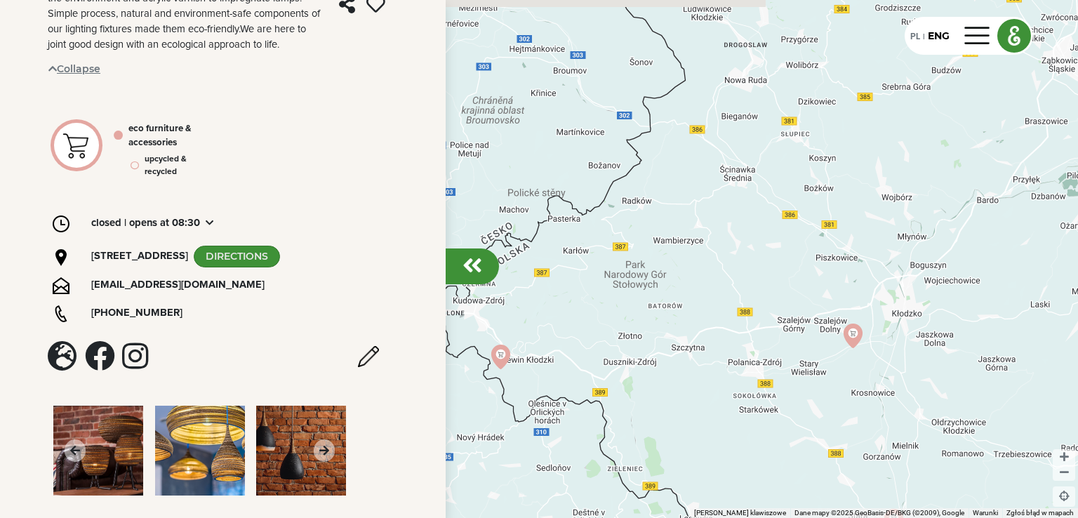
drag, startPoint x: 740, startPoint y: 242, endPoint x: 797, endPoint y: 415, distance: 182.0
click at [797, 415] on div at bounding box center [539, 259] width 1078 height 518
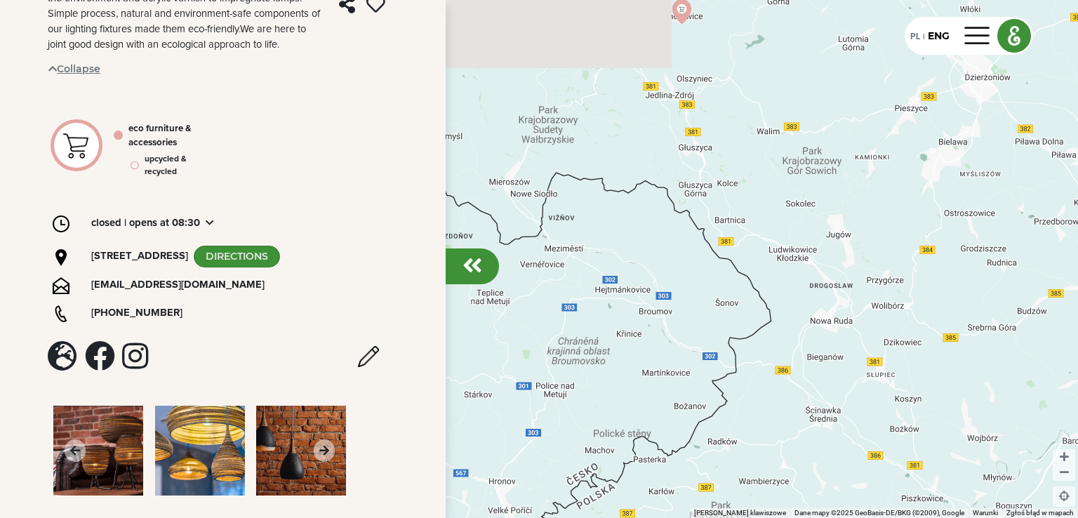
drag, startPoint x: 733, startPoint y: 212, endPoint x: 818, endPoint y: 455, distance: 257.9
click at [818, 455] on div at bounding box center [539, 259] width 1078 height 518
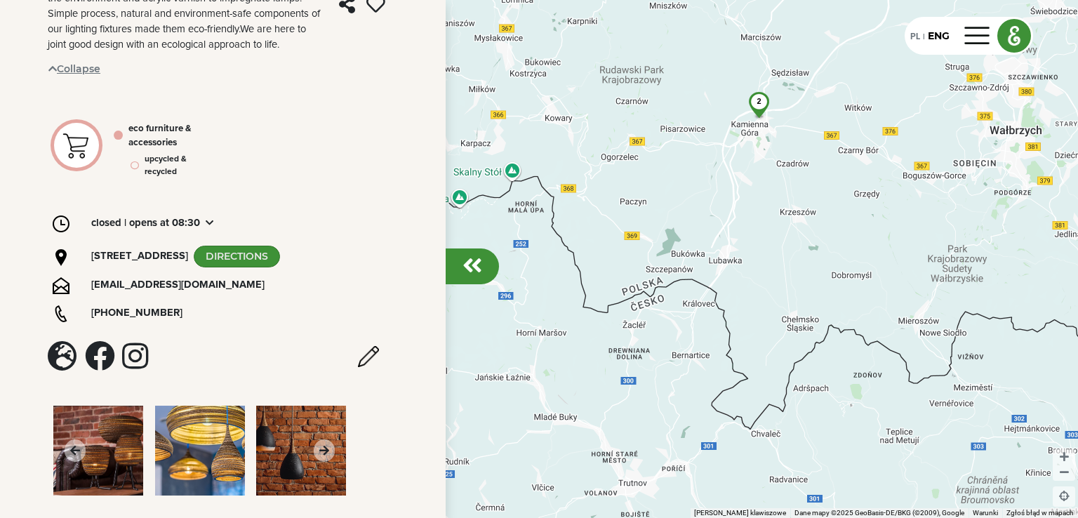
drag, startPoint x: 623, startPoint y: 244, endPoint x: 1034, endPoint y: 378, distance: 431.9
click at [1033, 382] on div "2 2" at bounding box center [539, 259] width 1078 height 518
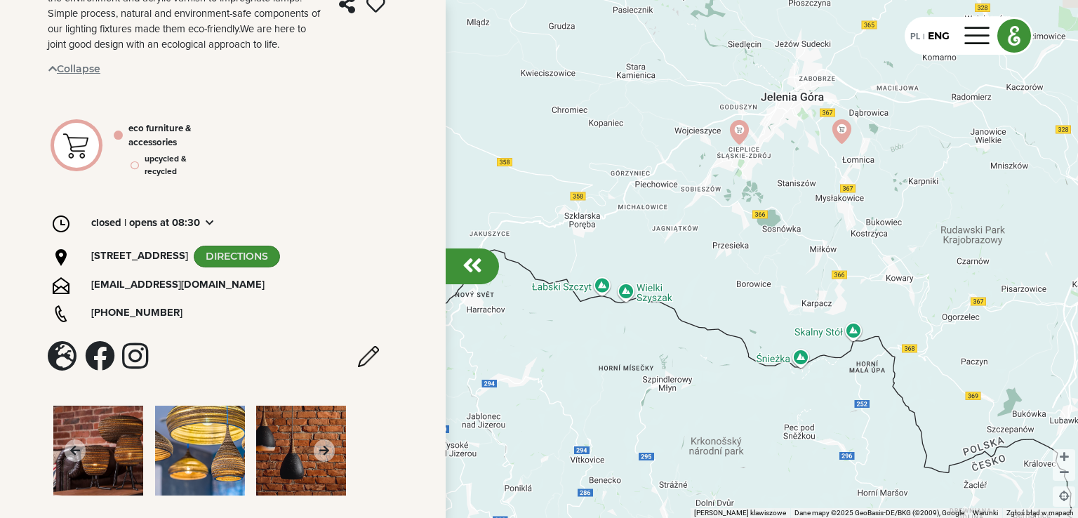
drag, startPoint x: 634, startPoint y: 178, endPoint x: 966, endPoint y: 315, distance: 359.3
click at [971, 326] on div "2 2 2" at bounding box center [539, 259] width 1078 height 518
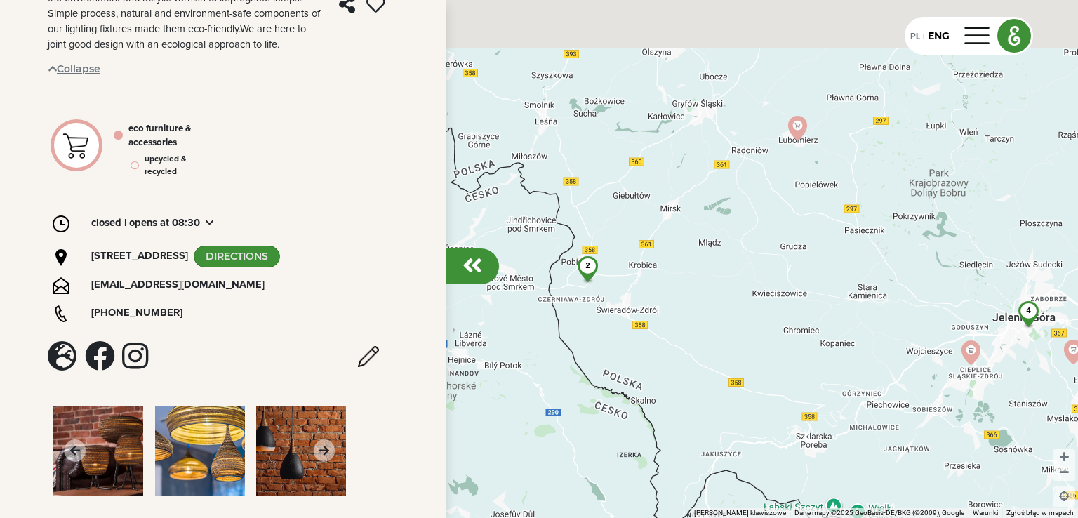
drag, startPoint x: 689, startPoint y: 173, endPoint x: 921, endPoint y: 396, distance: 321.1
click at [921, 396] on div "2 2 4" at bounding box center [539, 259] width 1078 height 518
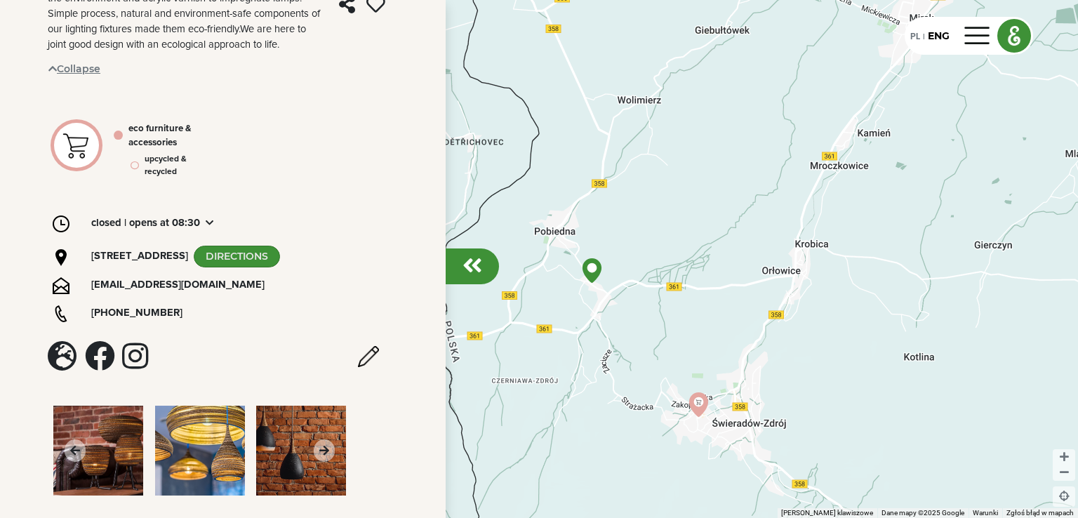
drag, startPoint x: 646, startPoint y: 299, endPoint x: 738, endPoint y: 299, distance: 92.6
click at [738, 299] on div at bounding box center [539, 259] width 1078 height 518
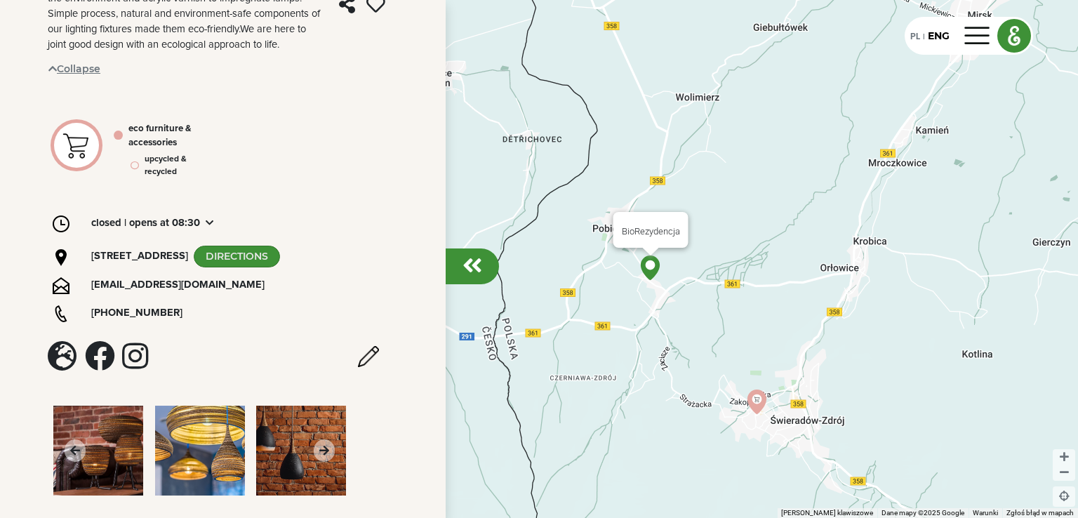
click at [648, 267] on img at bounding box center [650, 267] width 25 height 25
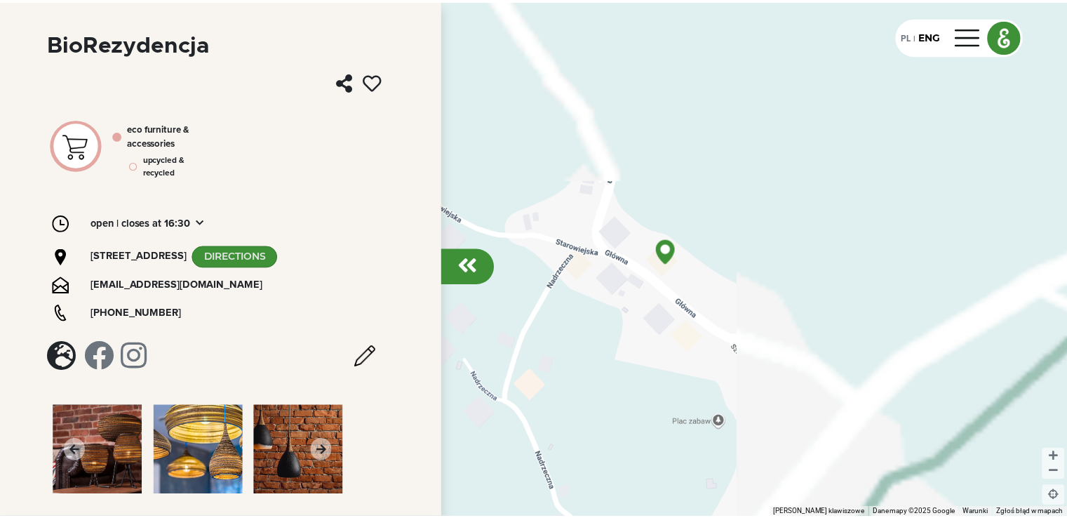
scroll to position [179, 0]
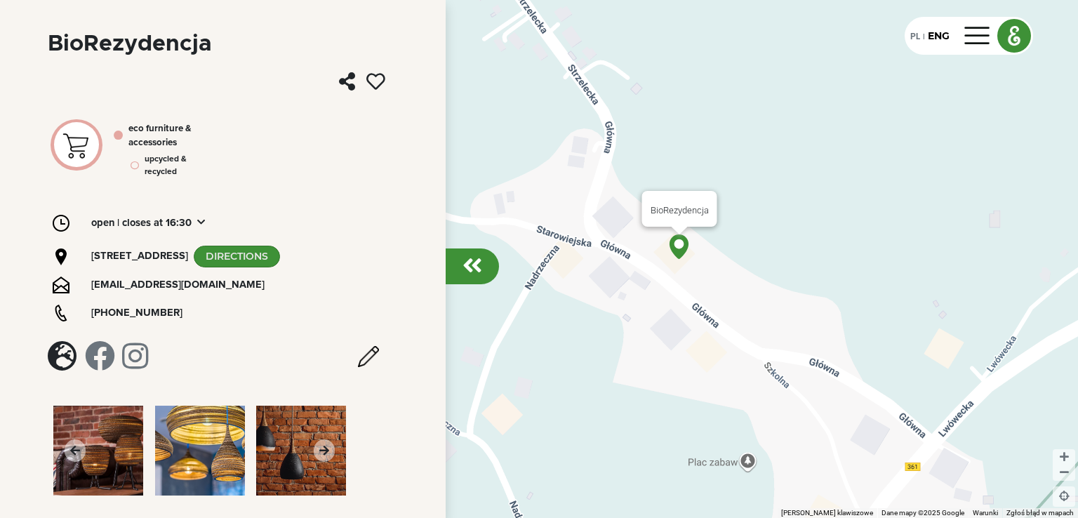
click at [679, 237] on img at bounding box center [679, 246] width 25 height 25
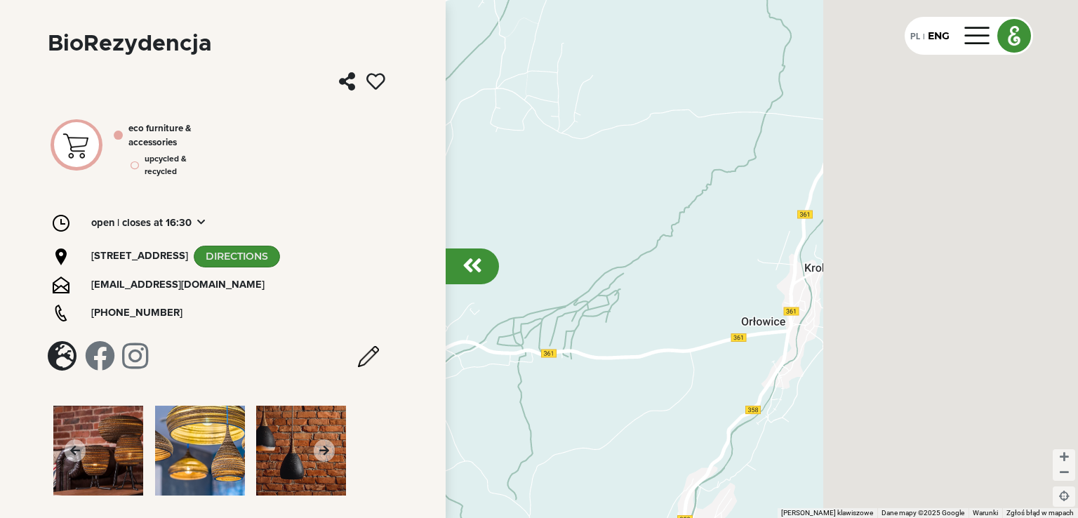
drag, startPoint x: 808, startPoint y: 231, endPoint x: 354, endPoint y: 320, distance: 462.7
click at [348, 318] on div "← Przesuń w lewo → Przesuń w prawo ↑ Przesuń w [PERSON_NAME] ↓ Przesuń w dół + …" at bounding box center [539, 259] width 1078 height 518
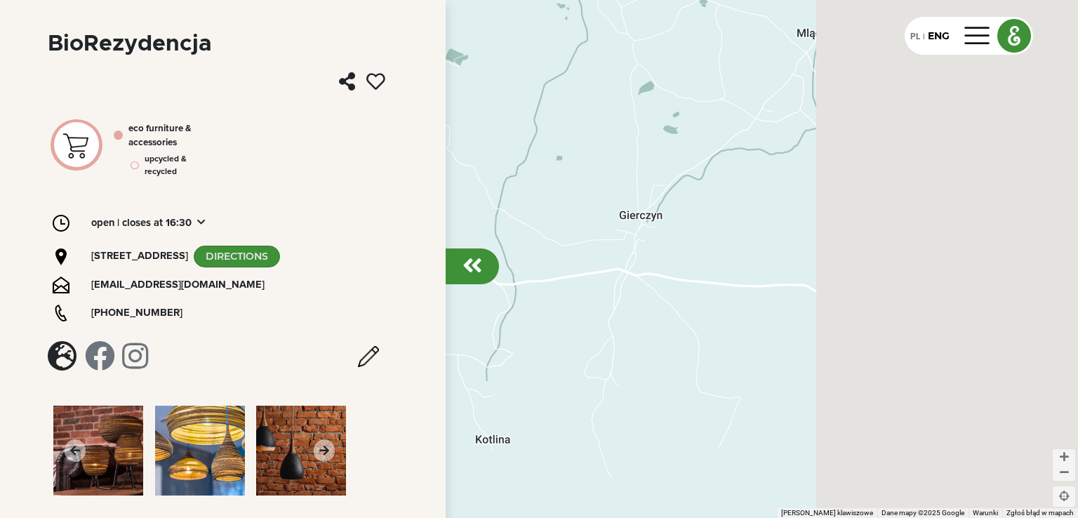
drag, startPoint x: 883, startPoint y: 321, endPoint x: 432, endPoint y: 267, distance: 453.7
click at [432, 267] on div "← Przesuń w lewo → Przesuń w prawo ↑ Przesuń w [PERSON_NAME] ↓ Przesuń w dół + …" at bounding box center [539, 259] width 1078 height 518
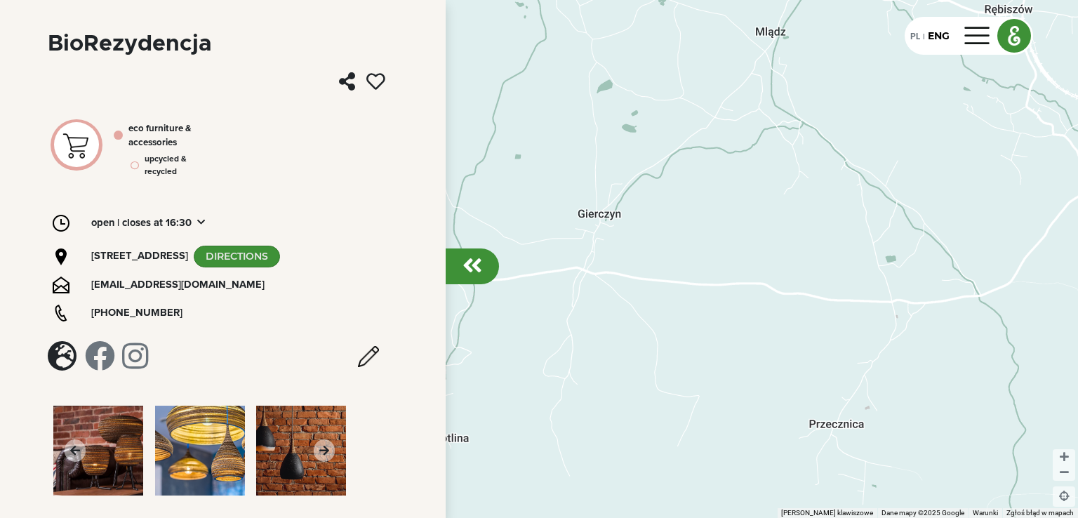
drag, startPoint x: 856, startPoint y: 317, endPoint x: 514, endPoint y: 281, distance: 344.4
click at [514, 281] on div at bounding box center [539, 259] width 1078 height 518
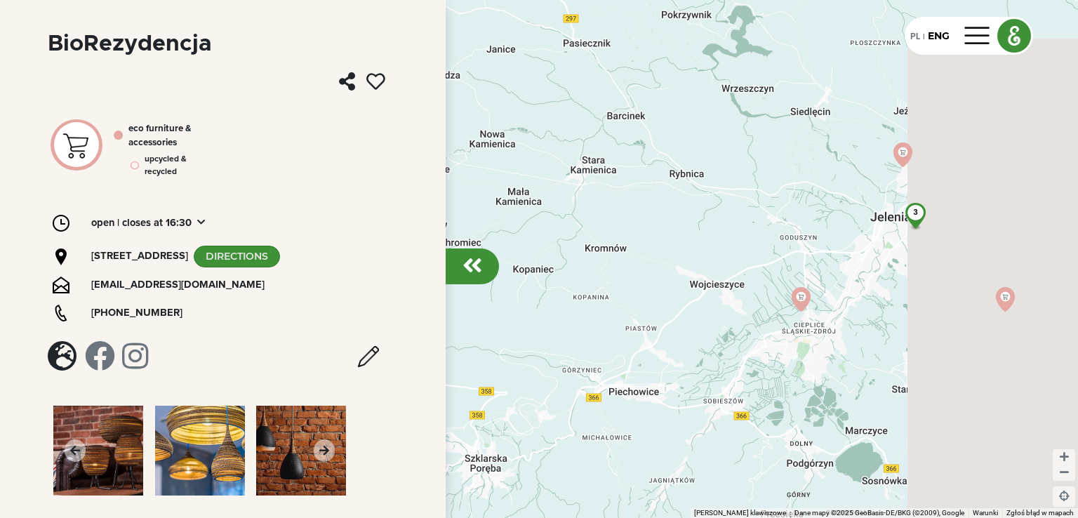
drag, startPoint x: 801, startPoint y: 319, endPoint x: 619, endPoint y: 180, distance: 228.4
click at [619, 180] on div "3" at bounding box center [539, 259] width 1078 height 518
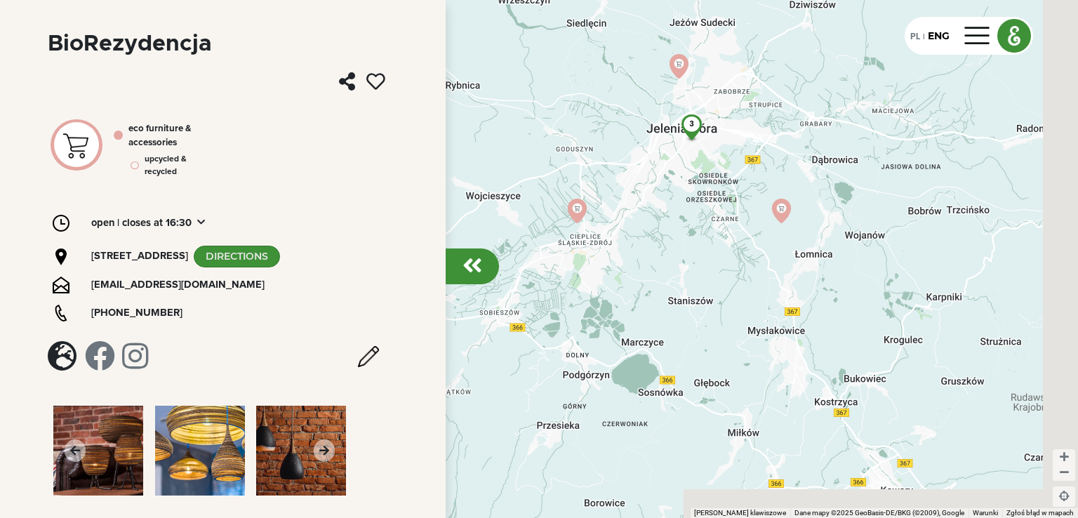
drag, startPoint x: 677, startPoint y: 305, endPoint x: 529, endPoint y: 259, distance: 155.1
click at [529, 259] on div "3" at bounding box center [539, 259] width 1078 height 518
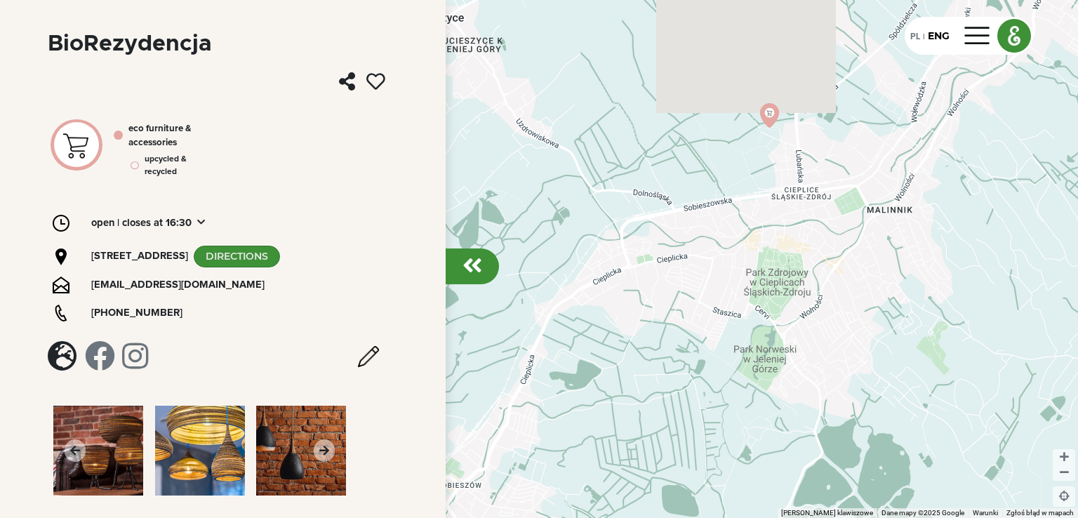
drag, startPoint x: 613, startPoint y: 204, endPoint x: 1034, endPoint y: 265, distance: 426.2
click at [1034, 265] on div at bounding box center [539, 259] width 1078 height 518
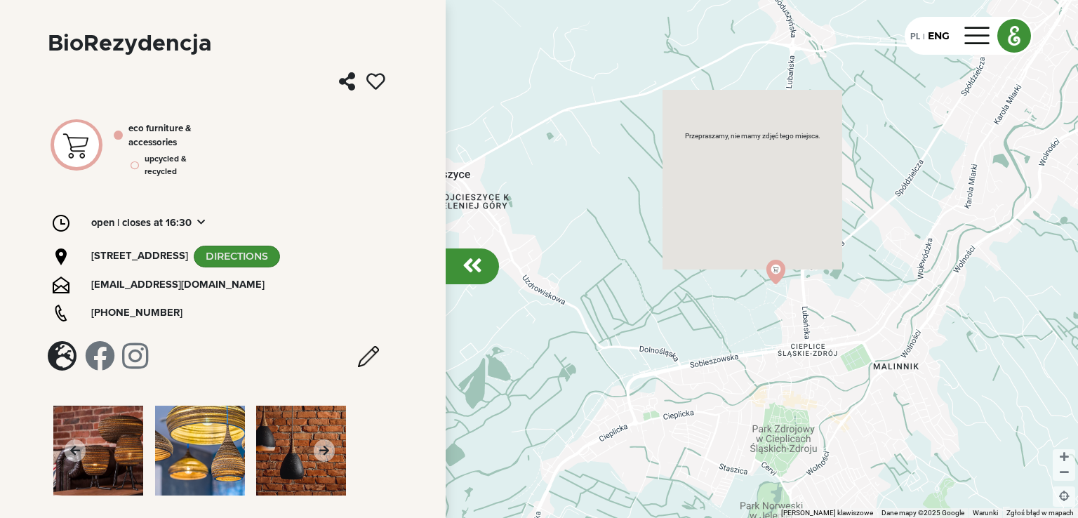
drag, startPoint x: 645, startPoint y: 253, endPoint x: 617, endPoint y: 425, distance: 173.5
click at [618, 425] on div at bounding box center [539, 259] width 1078 height 518
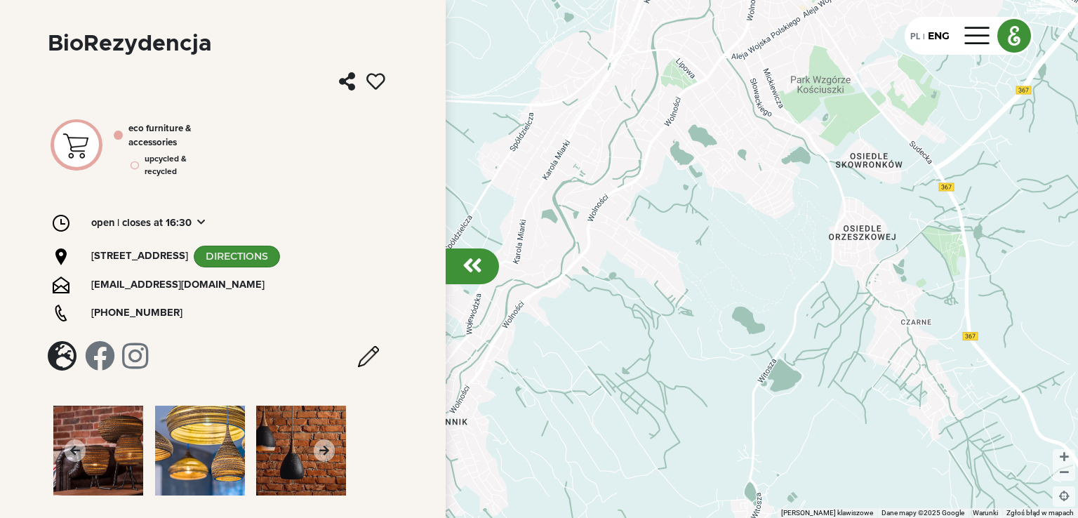
drag, startPoint x: 915, startPoint y: 228, endPoint x: 465, endPoint y: 284, distance: 453.2
click at [465, 284] on div "← Przesuń w lewo → Przesuń w prawo ↑ Przesuń w [PERSON_NAME] ↓ Przesuń w dół + …" at bounding box center [539, 259] width 1078 height 518
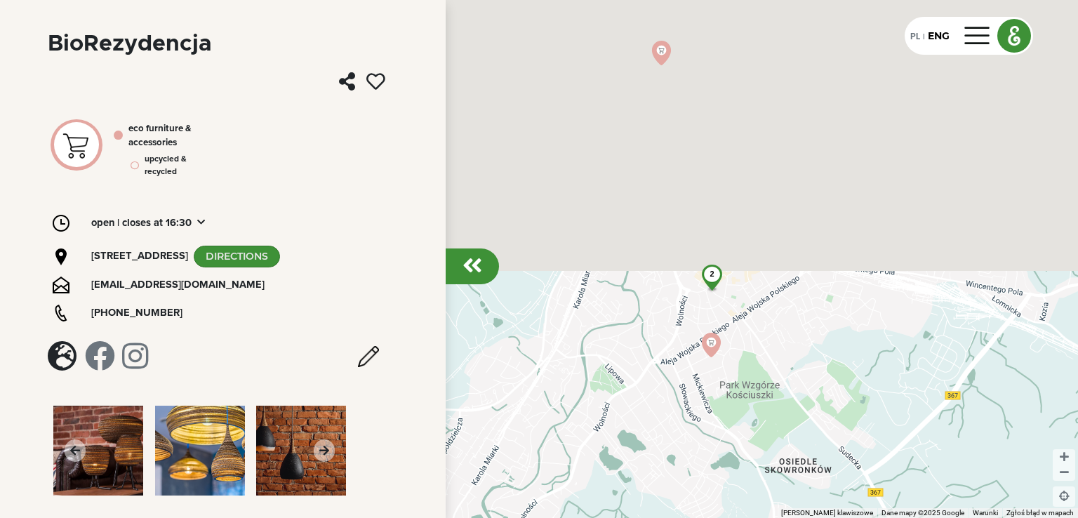
drag, startPoint x: 707, startPoint y: 230, endPoint x: 641, endPoint y: 451, distance: 230.9
click at [644, 456] on div "2" at bounding box center [539, 259] width 1078 height 518
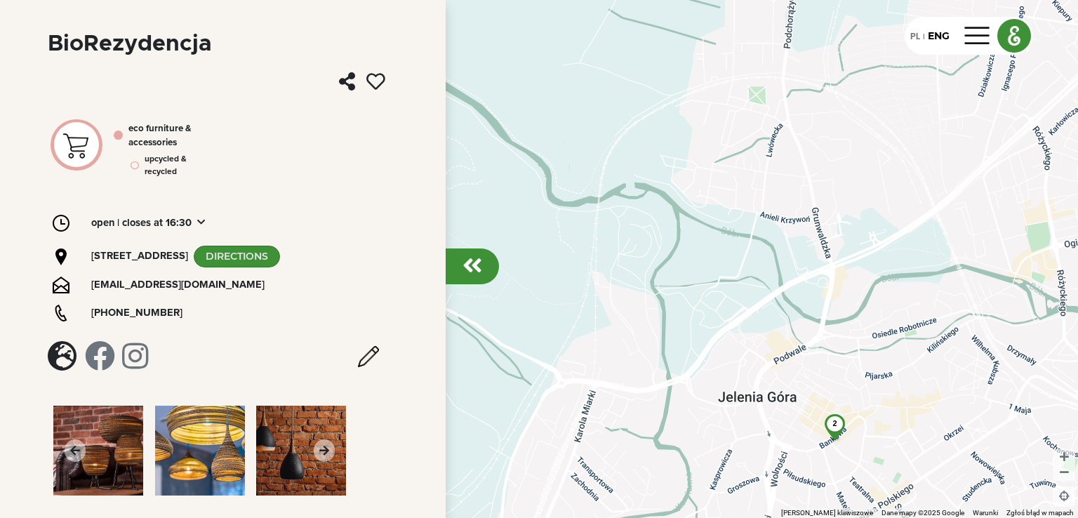
drag, startPoint x: 829, startPoint y: 194, endPoint x: 970, endPoint y: 427, distance: 271.4
click at [970, 427] on div "2" at bounding box center [539, 259] width 1078 height 518
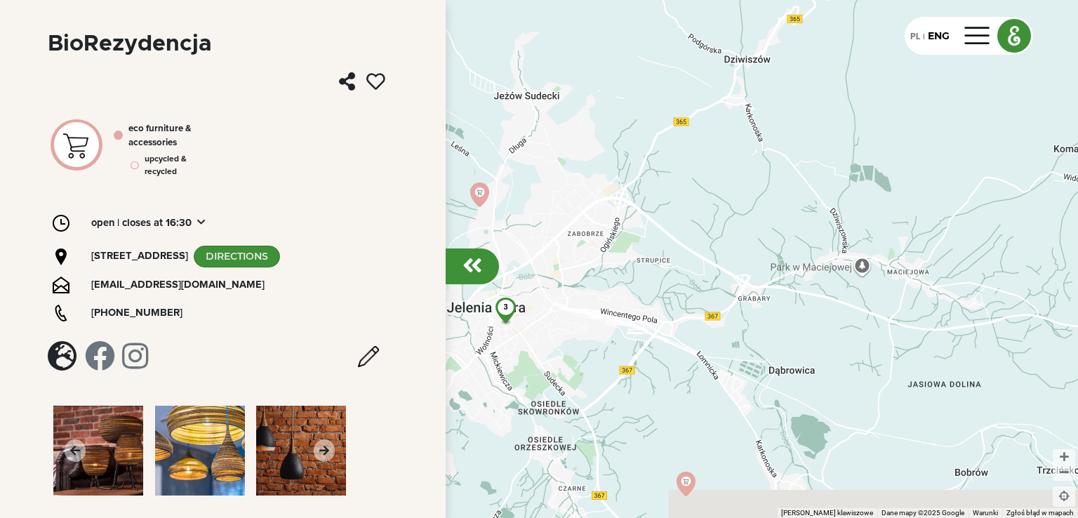
drag, startPoint x: 660, startPoint y: 204, endPoint x: 268, endPoint y: 110, distance: 403.4
click at [255, 113] on div "← Przesuń w lewo → Przesuń w prawo ↑ Przesuń w [PERSON_NAME] ↓ Przesuń w dół + …" at bounding box center [539, 259] width 1078 height 518
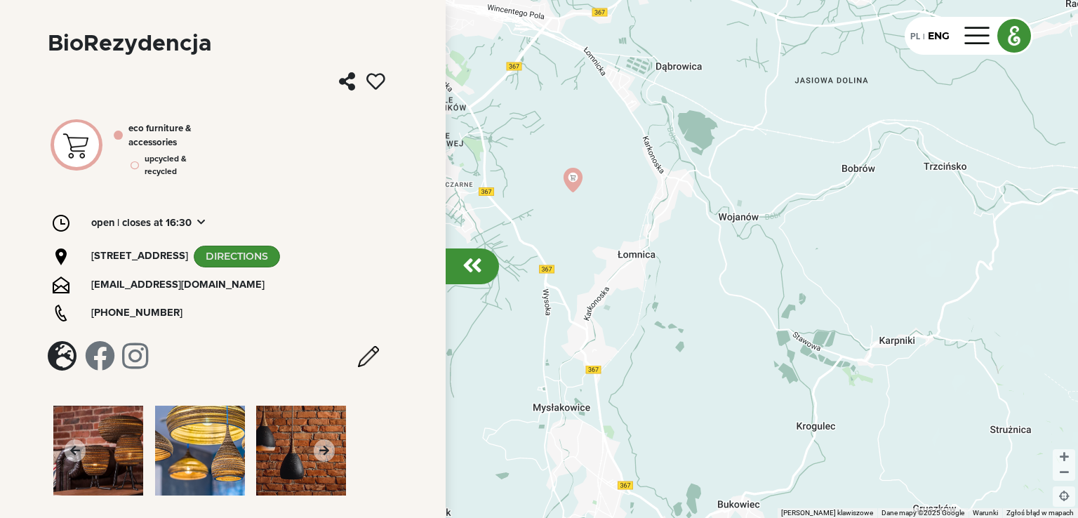
drag, startPoint x: 812, startPoint y: 365, endPoint x: 699, endPoint y: 61, distance: 324.2
click at [699, 61] on div "3" at bounding box center [539, 259] width 1078 height 518
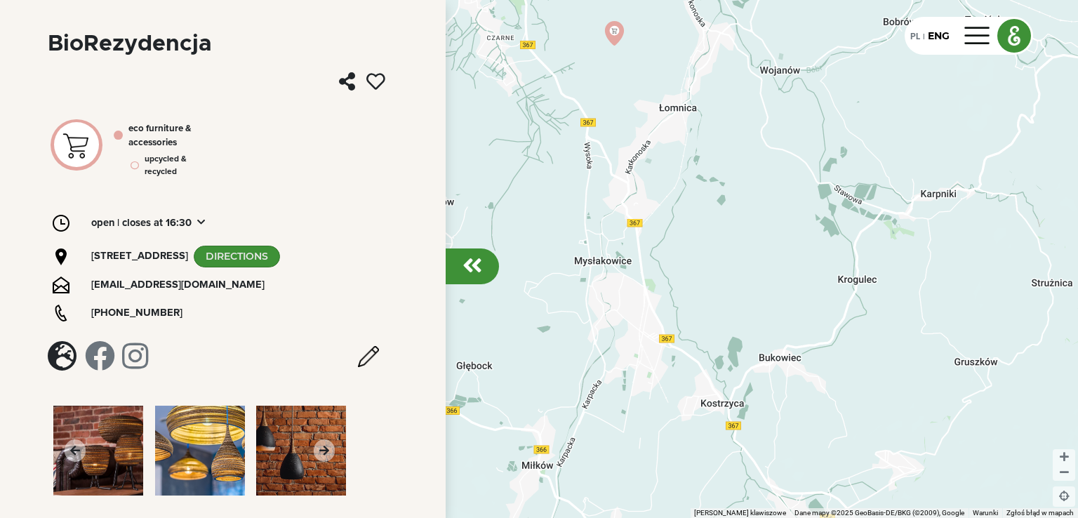
drag, startPoint x: 738, startPoint y: 272, endPoint x: 779, endPoint y: 133, distance: 145.0
click at [779, 133] on div "3" at bounding box center [539, 259] width 1078 height 518
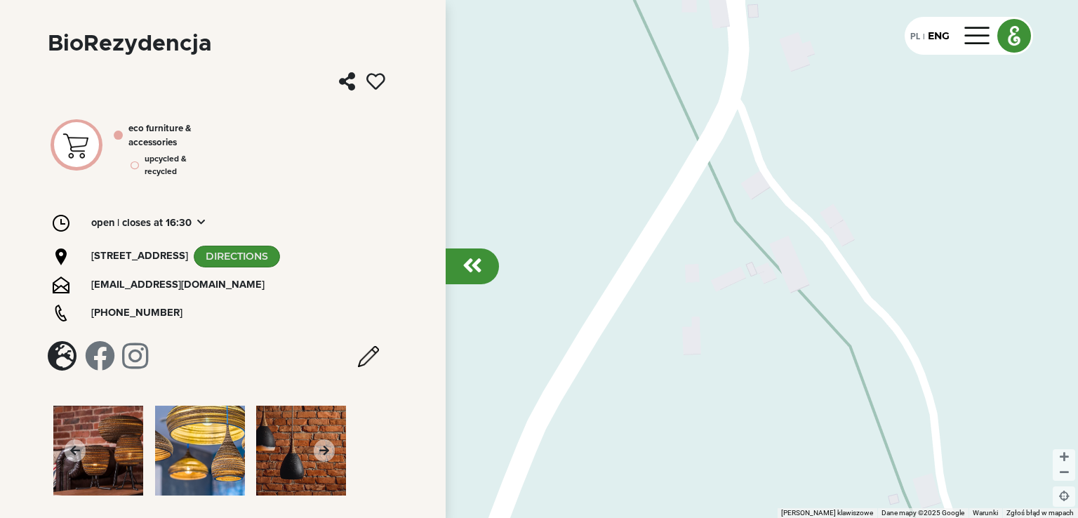
drag, startPoint x: 829, startPoint y: 192, endPoint x: 894, endPoint y: 76, distance: 132.9
click at [894, 76] on div at bounding box center [539, 259] width 1078 height 518
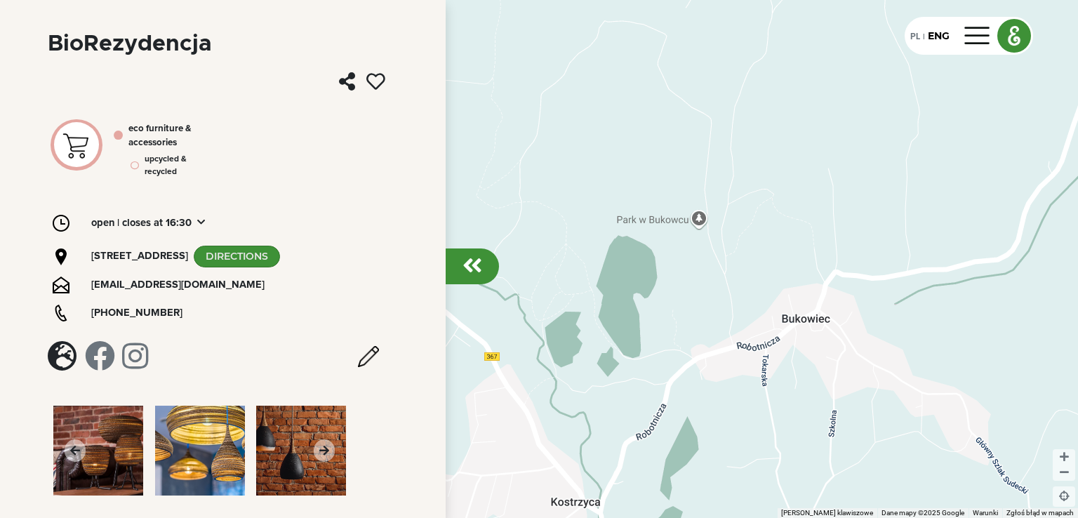
drag, startPoint x: 727, startPoint y: 287, endPoint x: 1006, endPoint y: 169, distance: 302.5
click at [1006, 169] on div at bounding box center [539, 259] width 1078 height 518
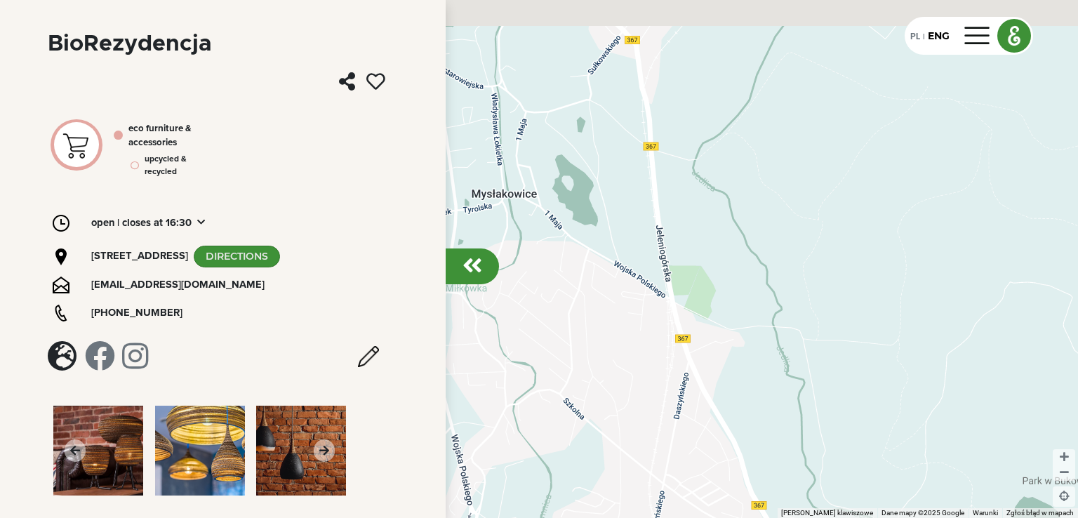
drag, startPoint x: 575, startPoint y: 165, endPoint x: 977, endPoint y: 425, distance: 478.7
click at [977, 425] on div at bounding box center [539, 259] width 1078 height 518
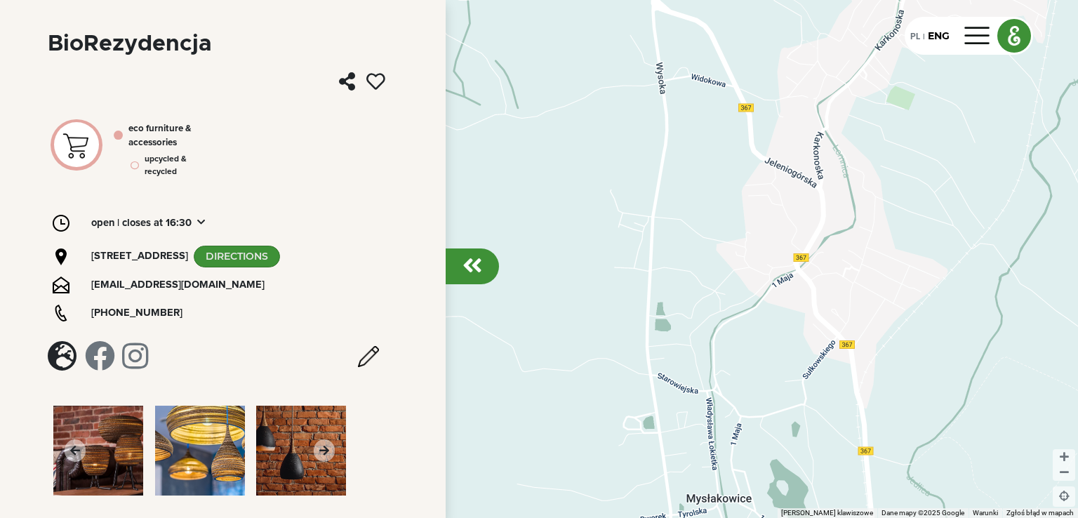
drag, startPoint x: 691, startPoint y: 158, endPoint x: 905, endPoint y: 482, distance: 388.9
click at [905, 482] on div at bounding box center [539, 259] width 1078 height 518
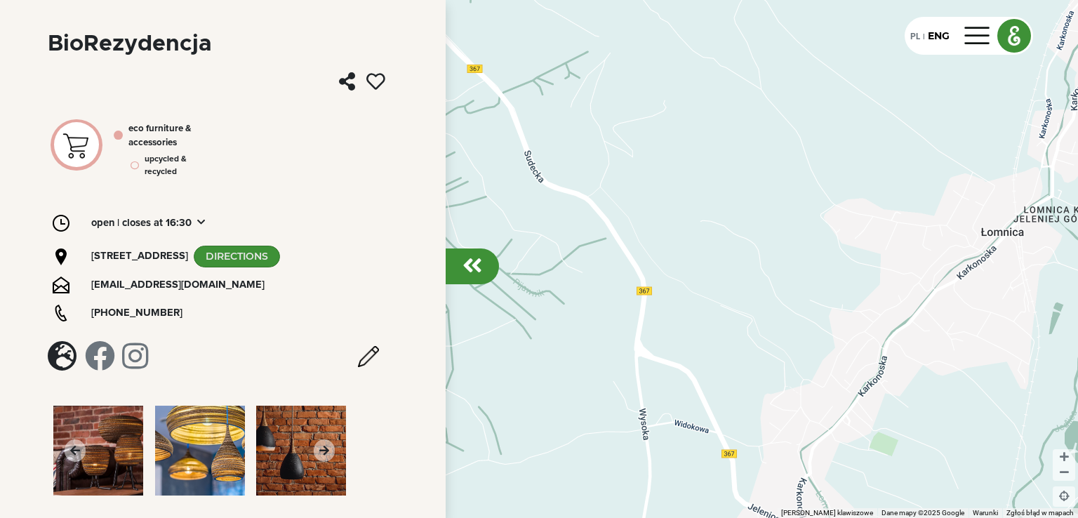
drag, startPoint x: 712, startPoint y: 142, endPoint x: 696, endPoint y: 473, distance: 330.9
click at [696, 473] on div at bounding box center [539, 259] width 1078 height 518
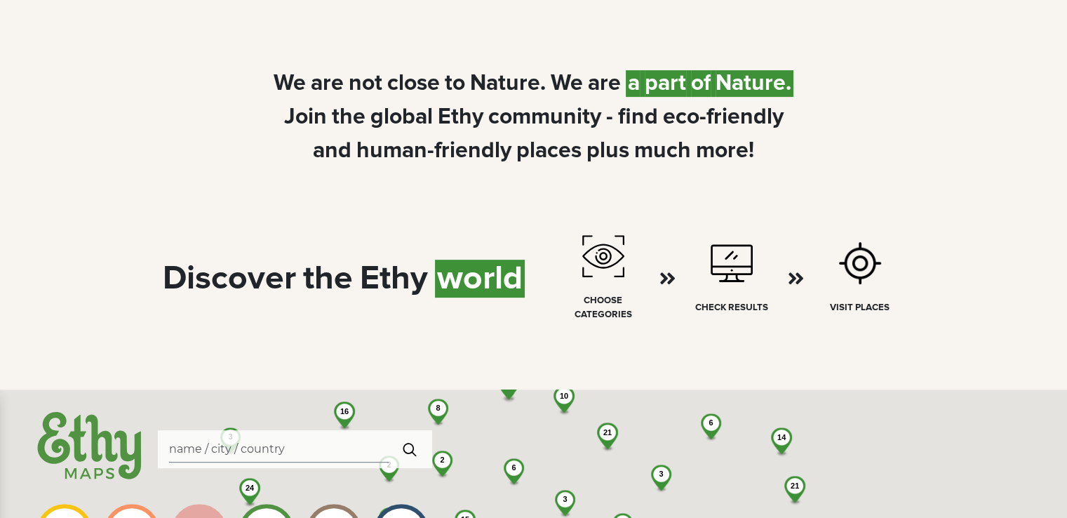
select select
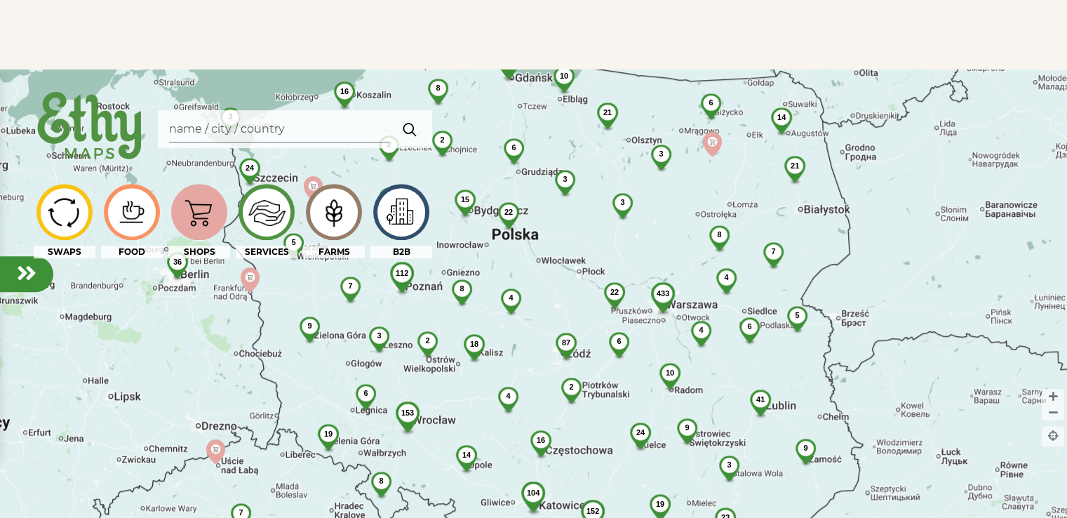
scroll to position [842, 0]
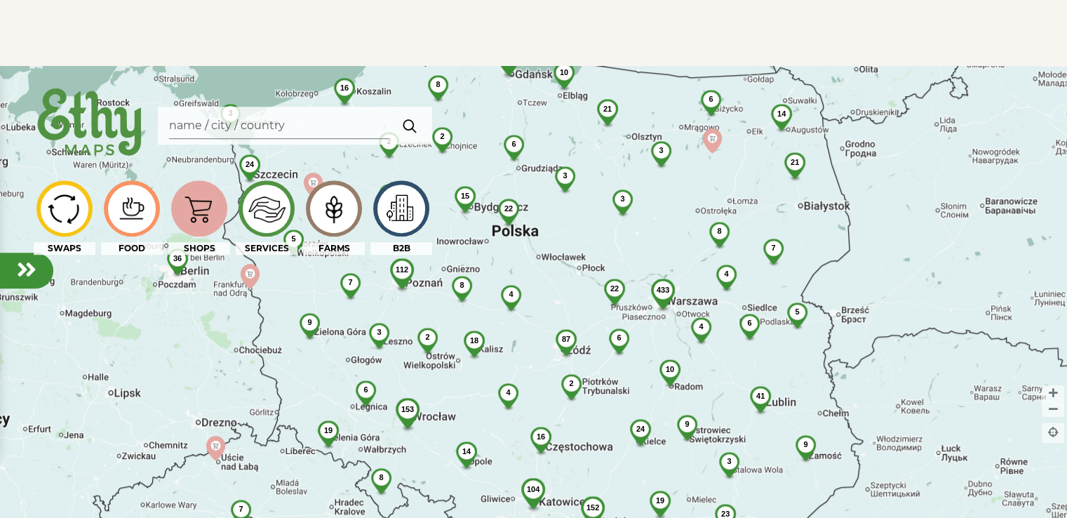
click at [411, 211] on img at bounding box center [401, 208] width 47 height 41
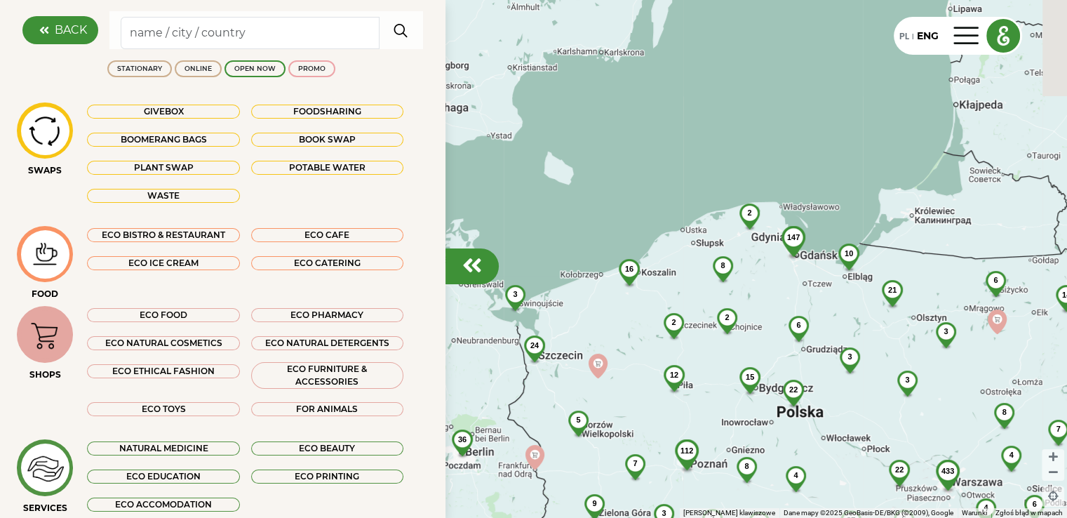
drag, startPoint x: 606, startPoint y: 140, endPoint x: 868, endPoint y: 333, distance: 325.2
click at [895, 381] on div "3" at bounding box center [907, 380] width 37 height 19
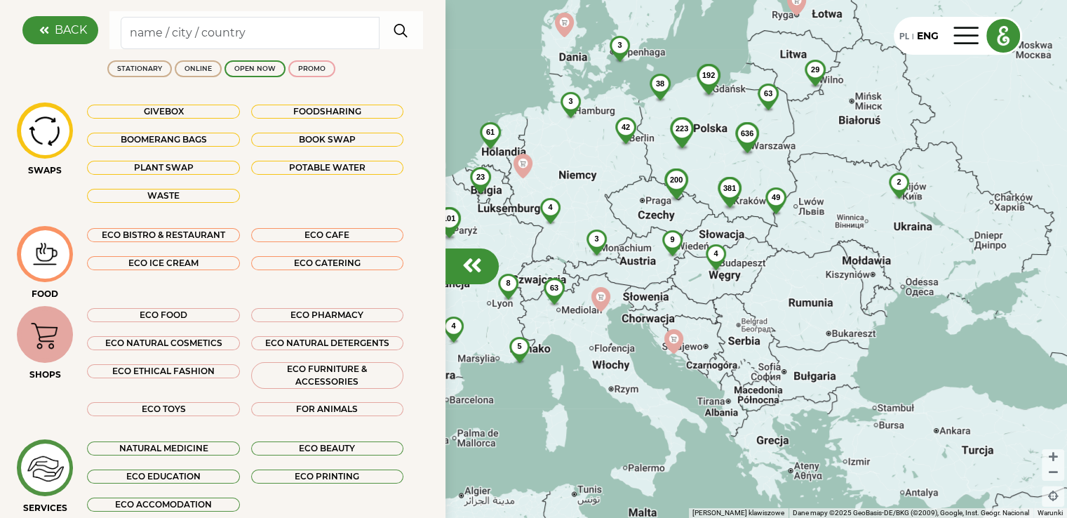
drag, startPoint x: 957, startPoint y: 248, endPoint x: 828, endPoint y: 60, distance: 228.1
click at [828, 60] on div "636 29 381 192 61 223 101 49 200 11 42 4 63 12 138 3 6 3 3 8 4 23 63 5 3 38 4 8…" at bounding box center [533, 259] width 1067 height 518
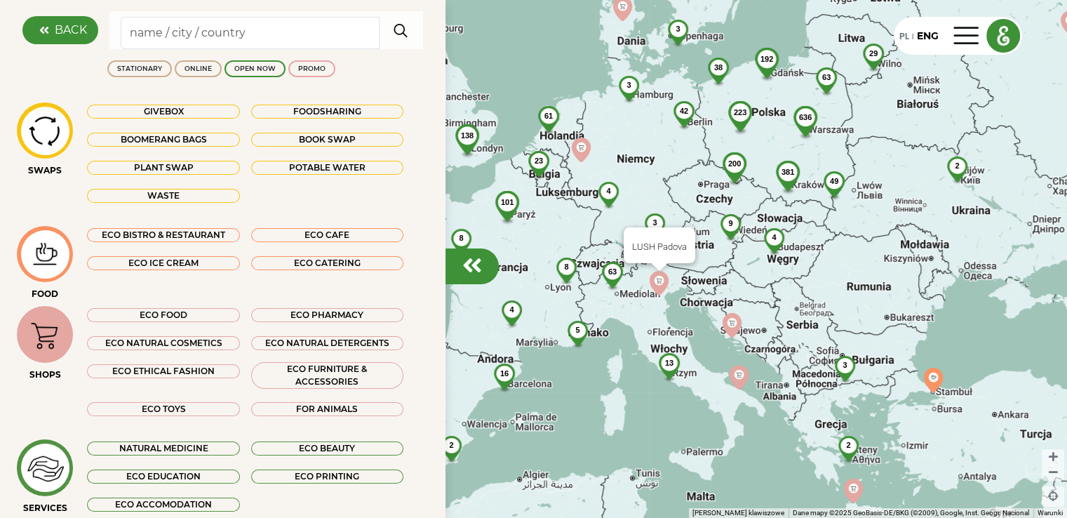
drag, startPoint x: 592, startPoint y: 294, endPoint x: 657, endPoint y: 276, distance: 66.9
click at [657, 276] on img at bounding box center [659, 283] width 25 height 25
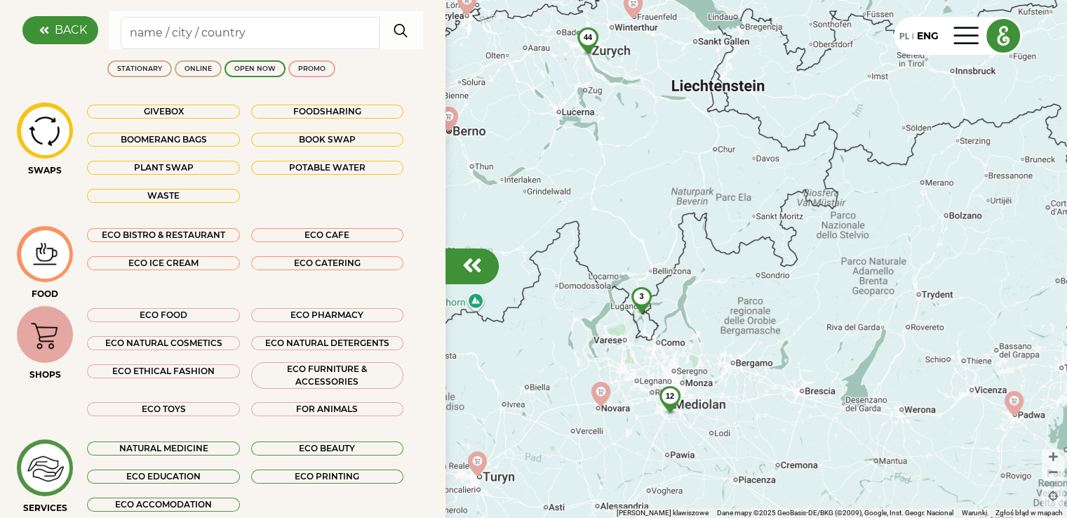
drag, startPoint x: 833, startPoint y: 335, endPoint x: 822, endPoint y: 388, distance: 53.7
click at [822, 388] on div "3 4 12 44 2" at bounding box center [533, 259] width 1067 height 518
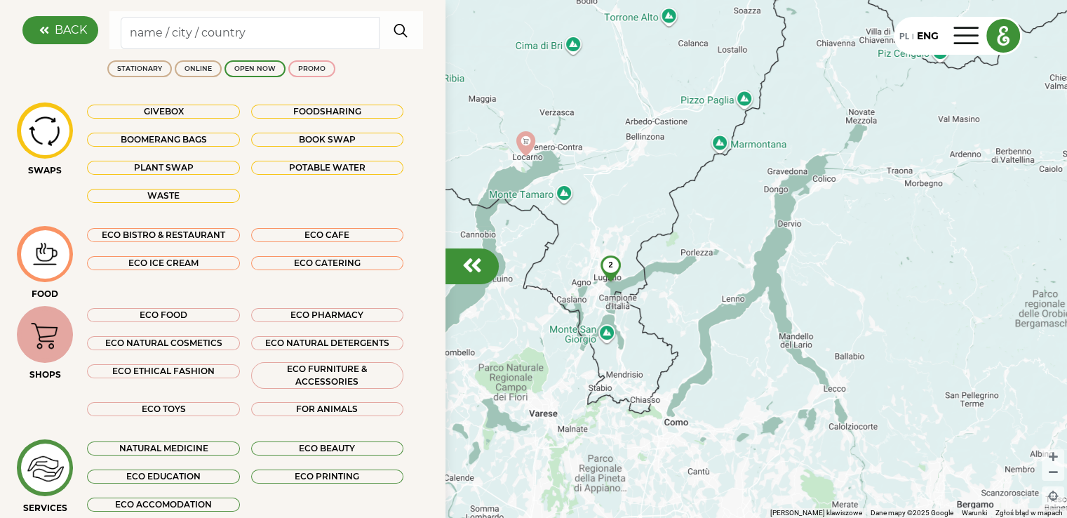
drag, startPoint x: 599, startPoint y: 175, endPoint x: 698, endPoint y: 360, distance: 209.7
click at [698, 360] on div "2 11" at bounding box center [533, 259] width 1067 height 518
click at [610, 335] on div "2 11" at bounding box center [533, 259] width 1067 height 518
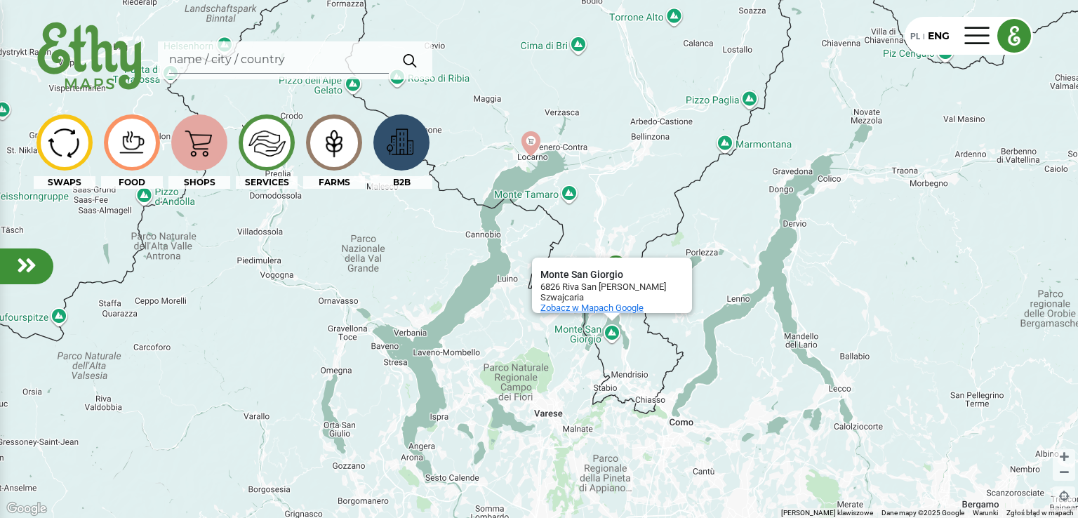
click at [598, 302] on span "Zobacz w Mapach Google" at bounding box center [591, 307] width 103 height 11
